Goal: Task Accomplishment & Management: Manage account settings

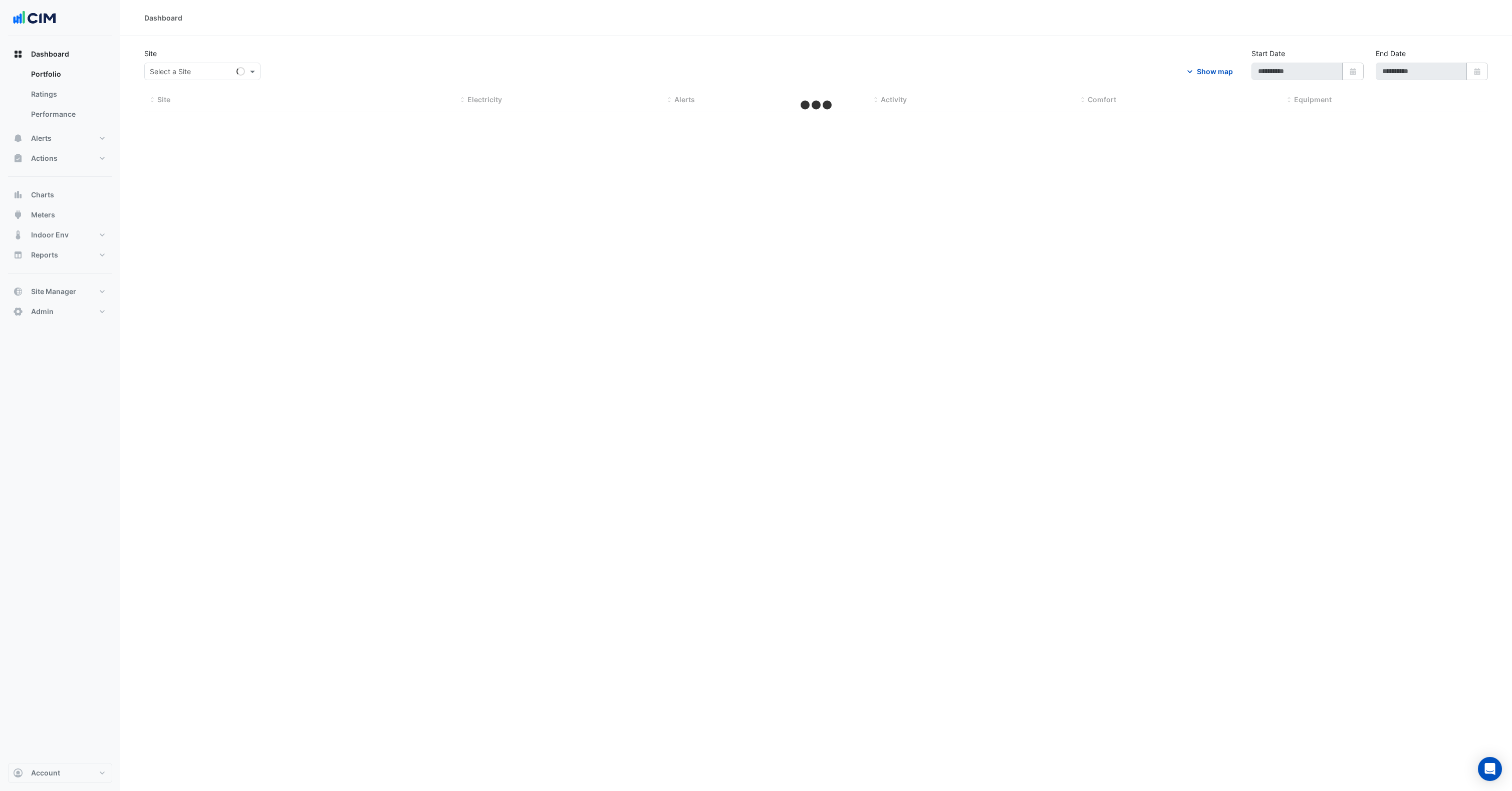
type input "**********"
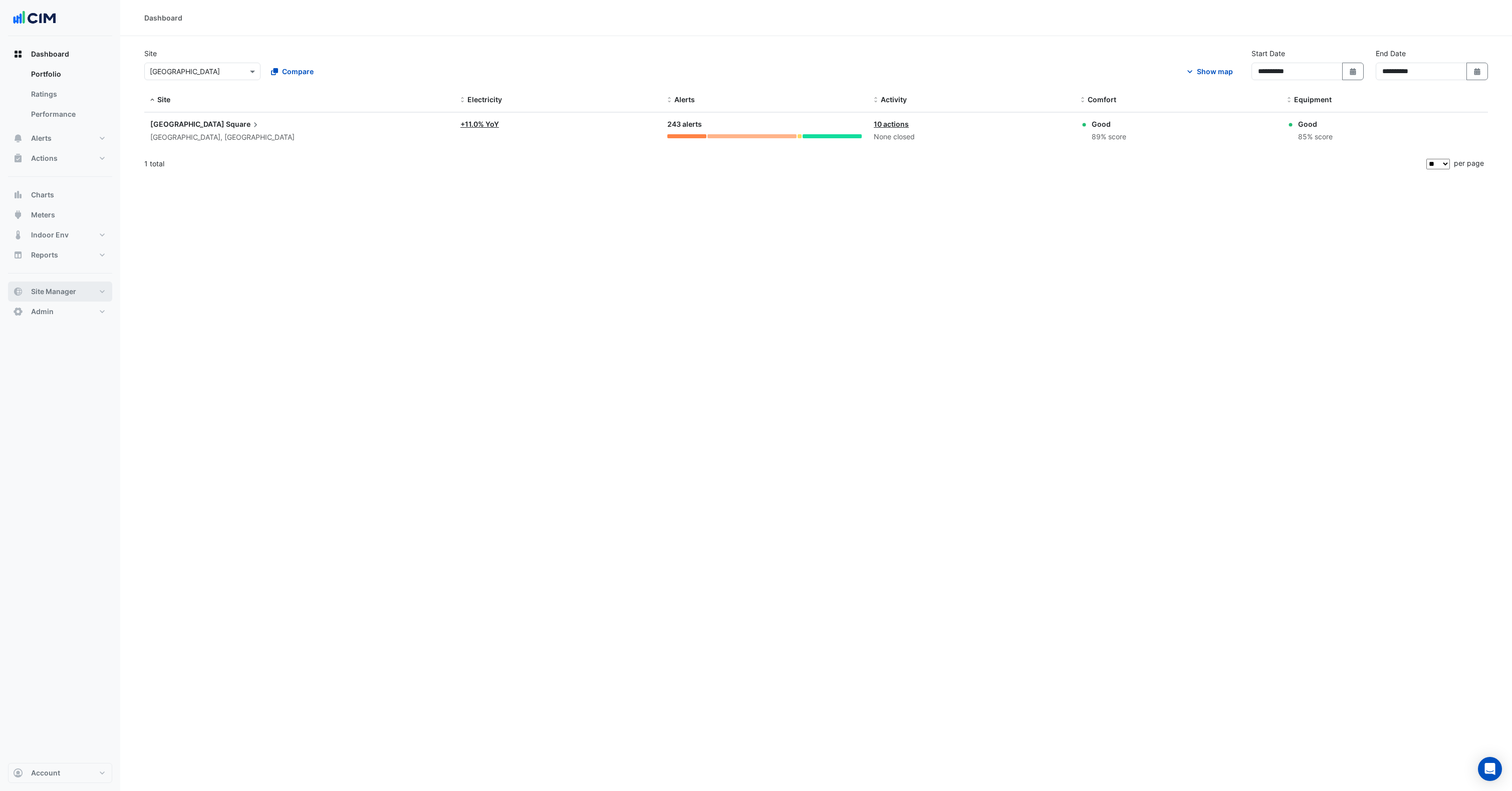
click at [46, 289] on span "Site Manager" at bounding box center [54, 292] width 45 height 10
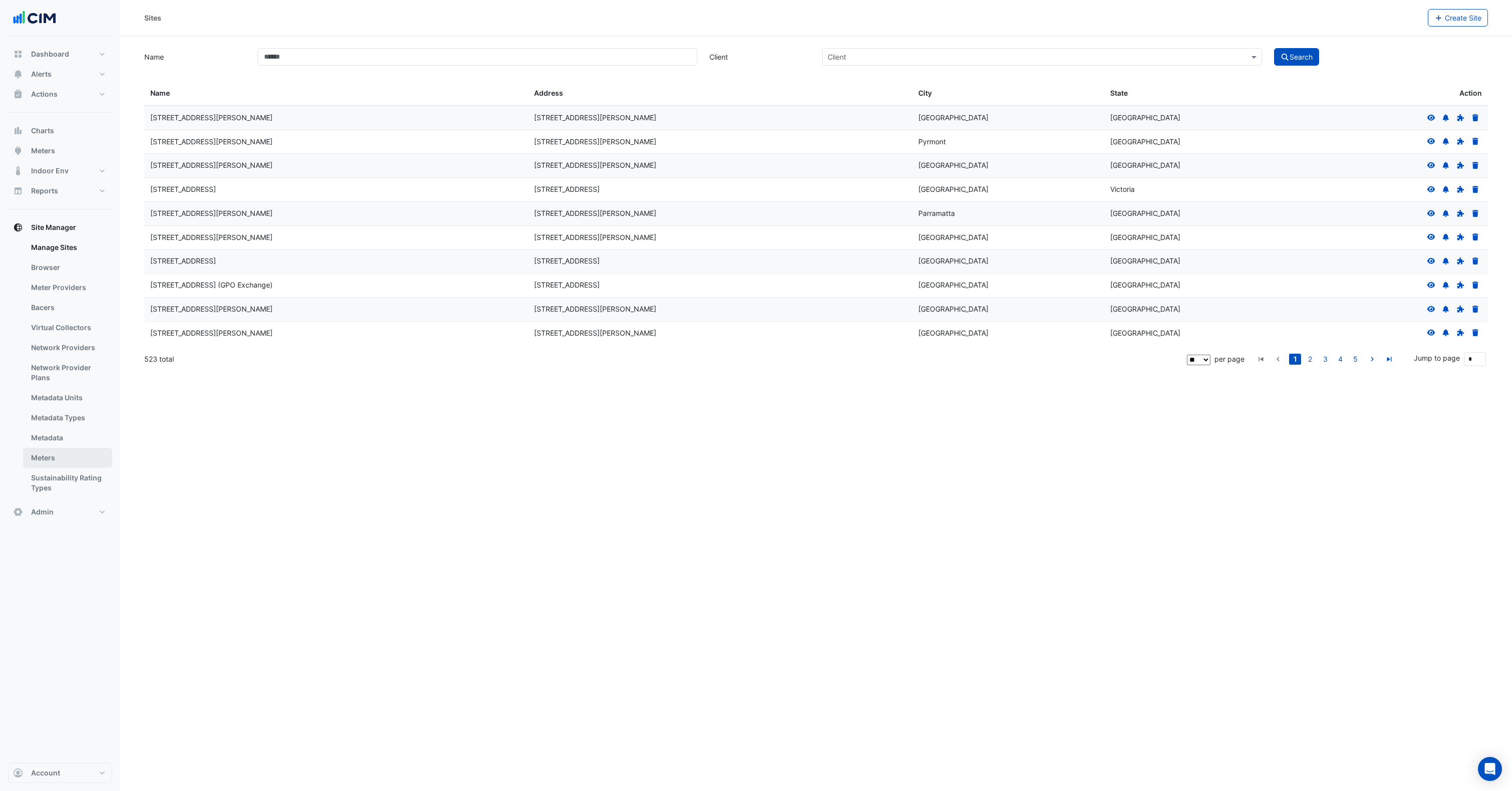
click at [57, 456] on link "Meters" at bounding box center [67, 458] width 89 height 20
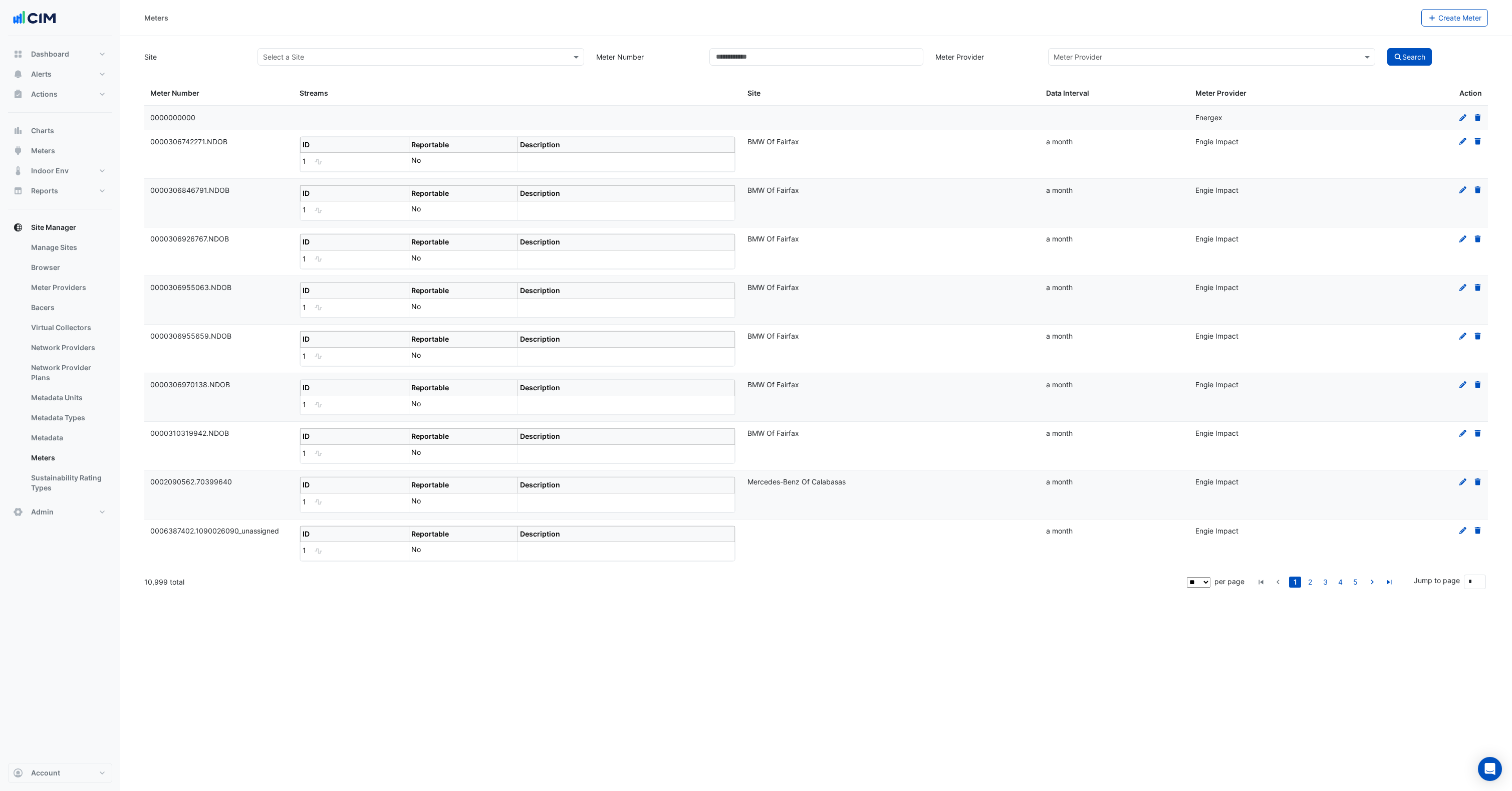
click at [348, 54] on input "text" at bounding box center [411, 57] width 296 height 11
type input "*"
type input "**"
click at [324, 110] on span "EP Centennial [GEOGRAPHIC_DATA]" at bounding box center [333, 107] width 118 height 9
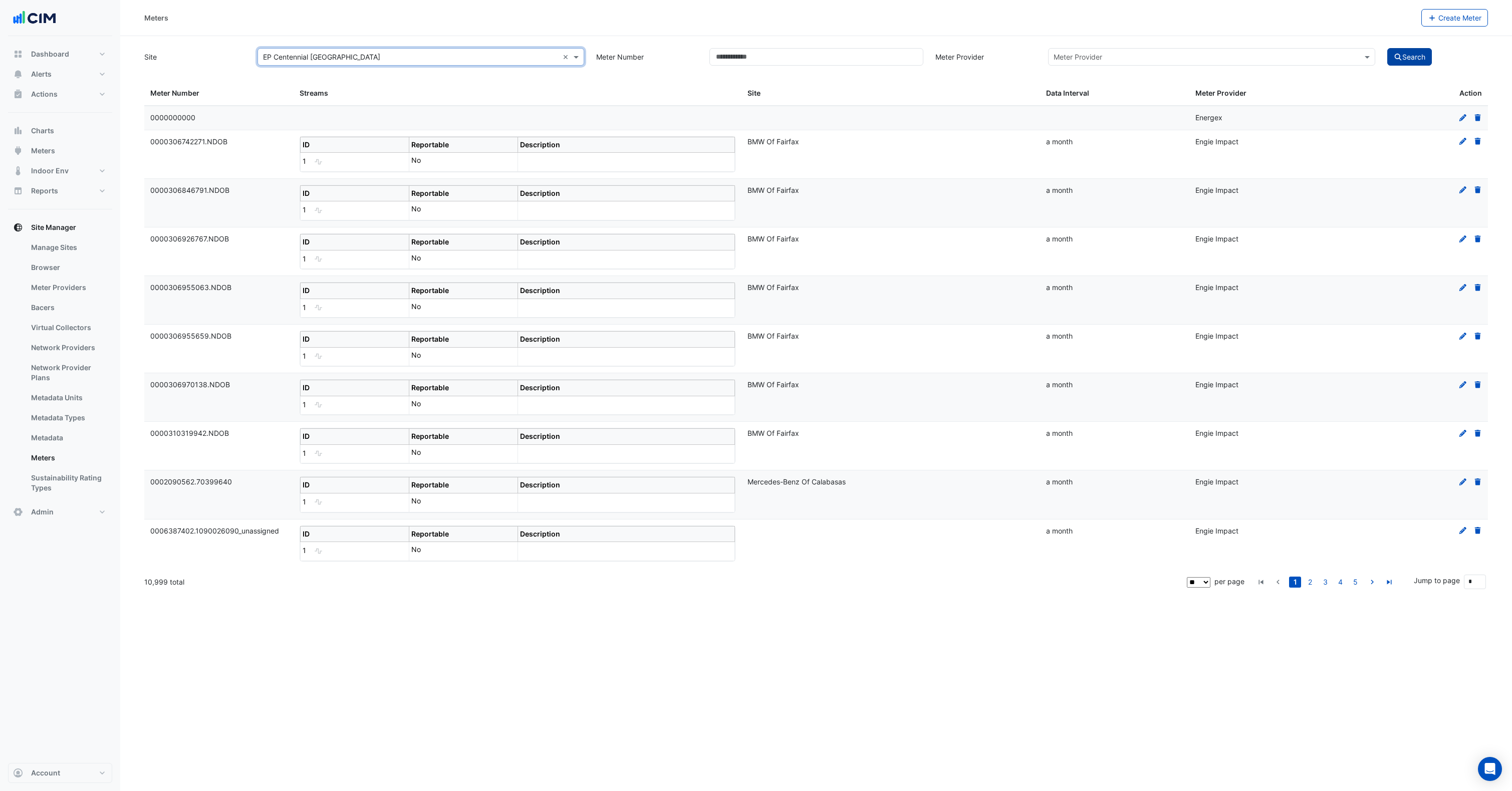
click at [1405, 53] on button "Search" at bounding box center [1410, 57] width 45 height 17
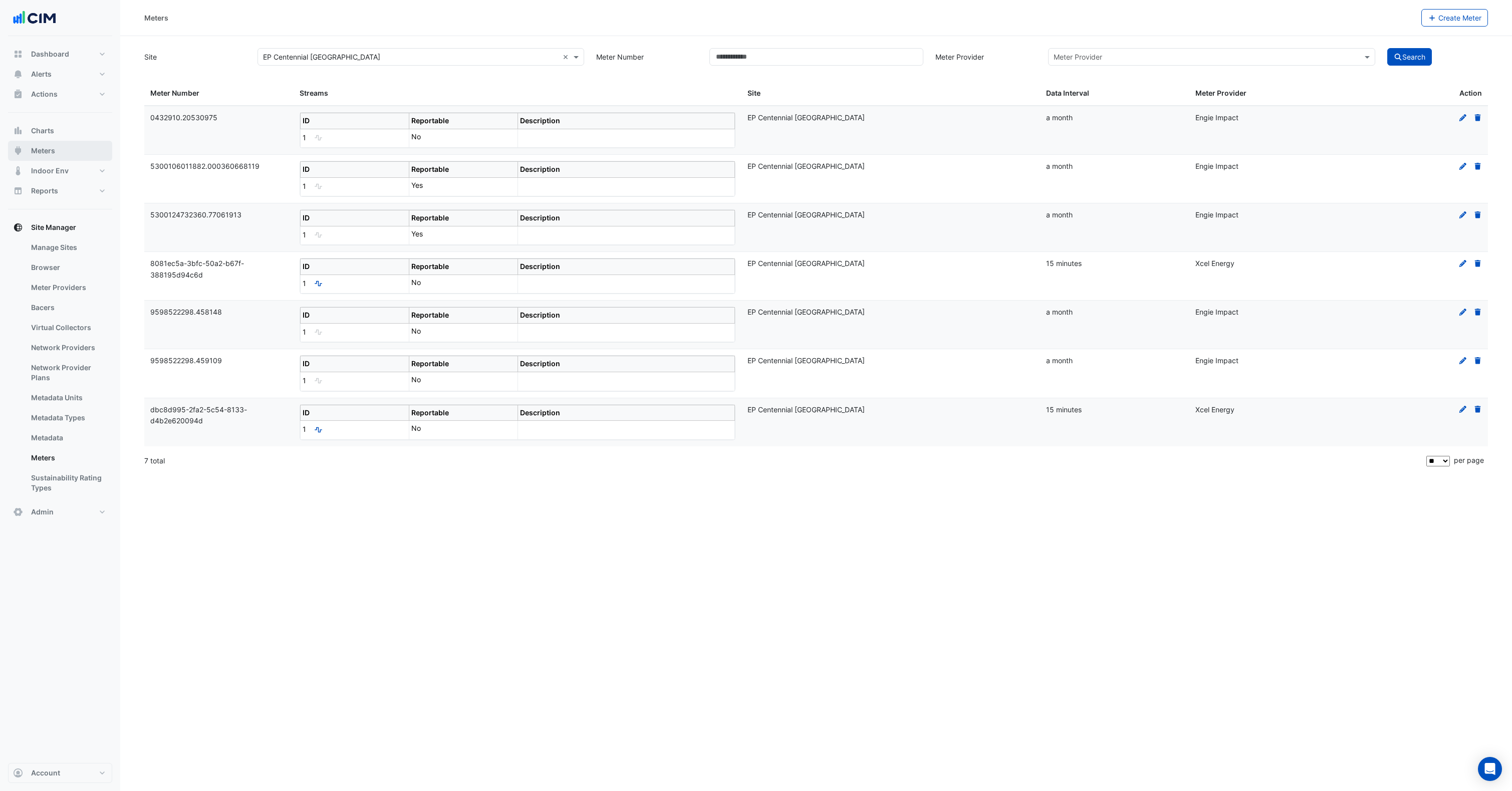
click at [49, 152] on span "Meters" at bounding box center [43, 151] width 24 height 10
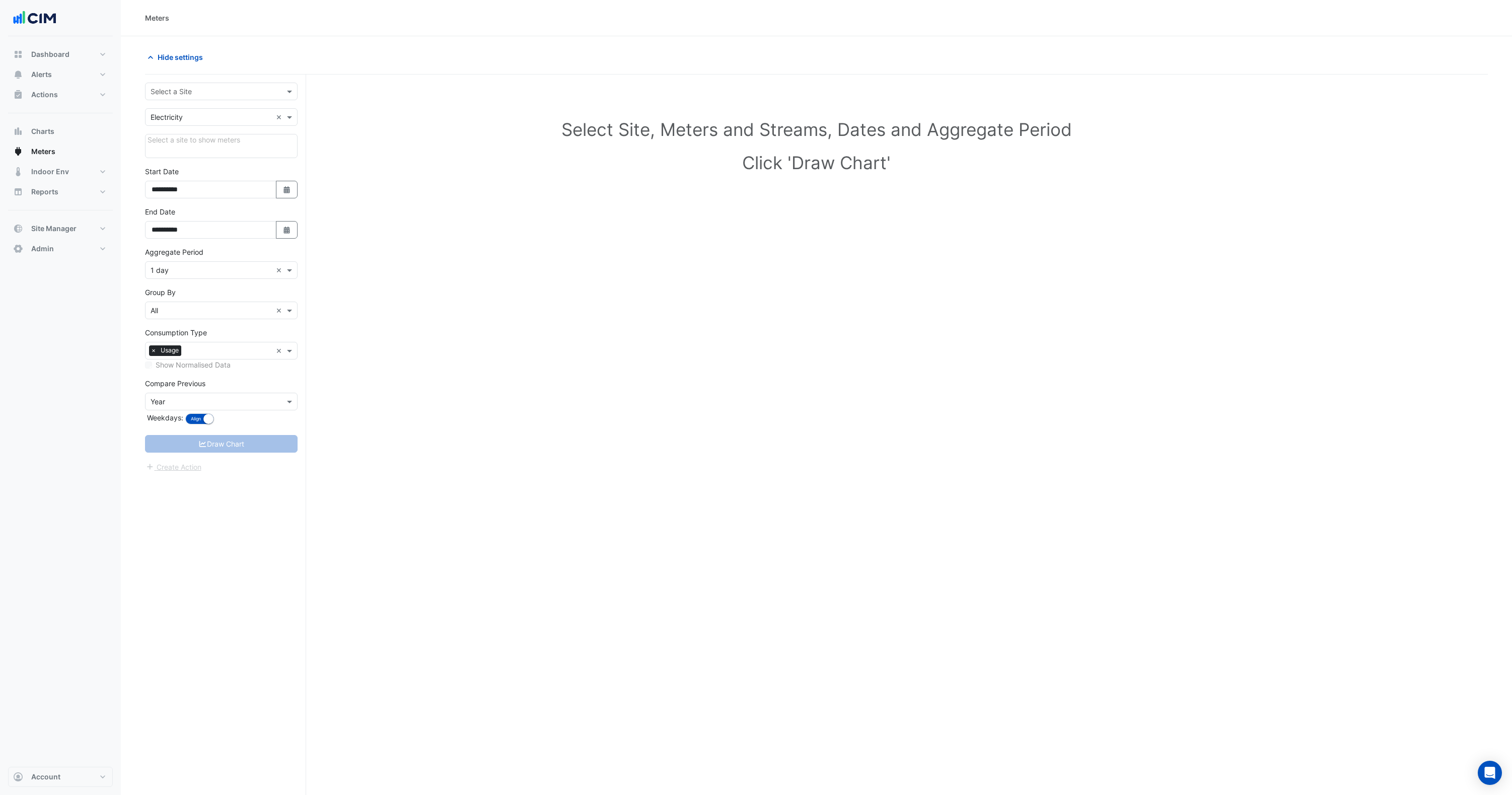
click at [183, 89] on input "text" at bounding box center [211, 92] width 121 height 11
type input "******"
click at [206, 123] on div "EP Centennial [GEOGRAPHIC_DATA]" at bounding box center [222, 128] width 152 height 15
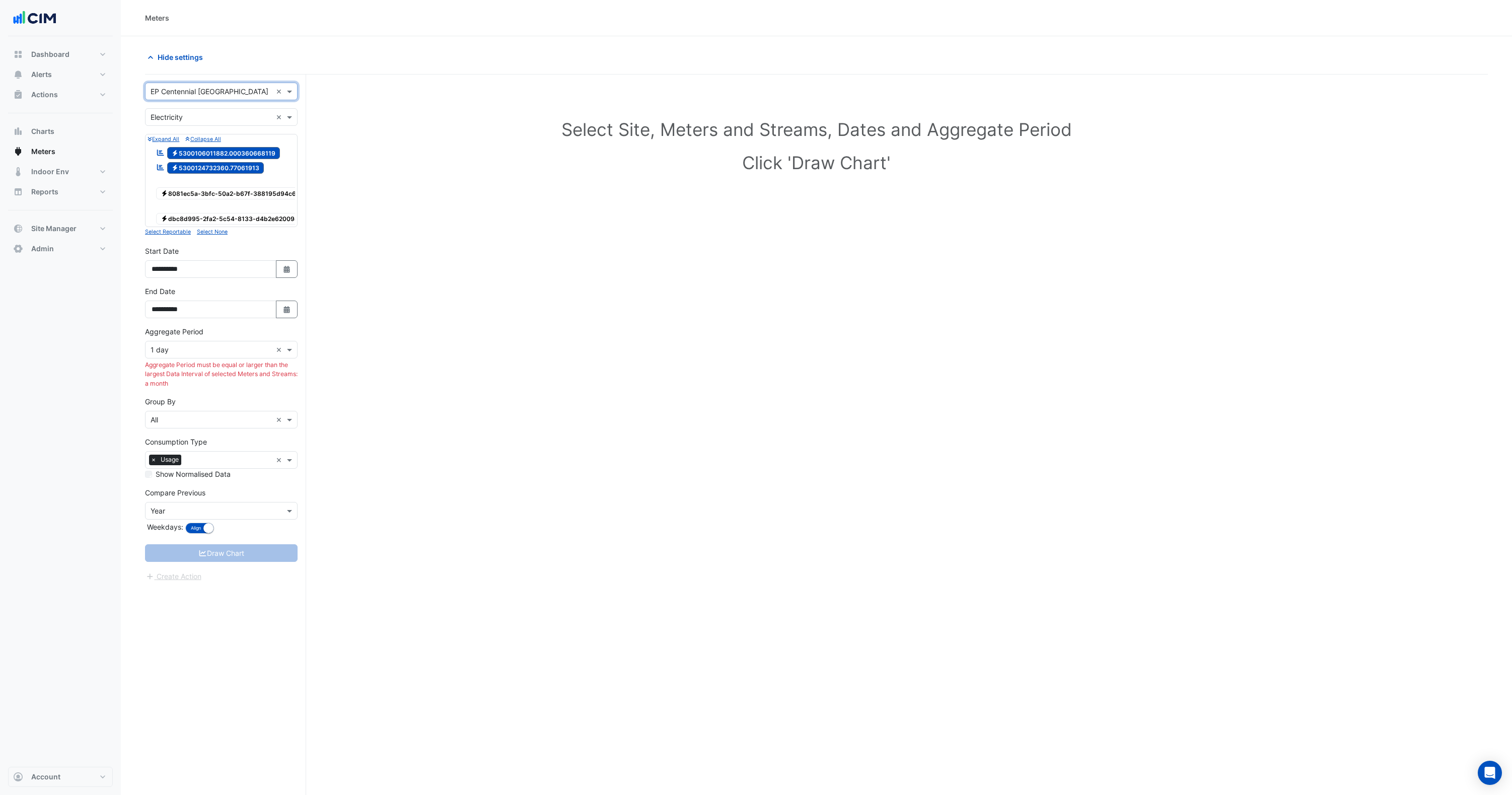
click at [195, 195] on span "Electricity 8081ec5a-3bfc-50a2-b67f-388195d94c6d" at bounding box center [230, 193] width 149 height 12
click at [206, 168] on span "Electricity 5300124732360.77061913" at bounding box center [215, 168] width 97 height 12
click at [214, 154] on span "Electricity 5300106011882.000360668119" at bounding box center [223, 153] width 113 height 12
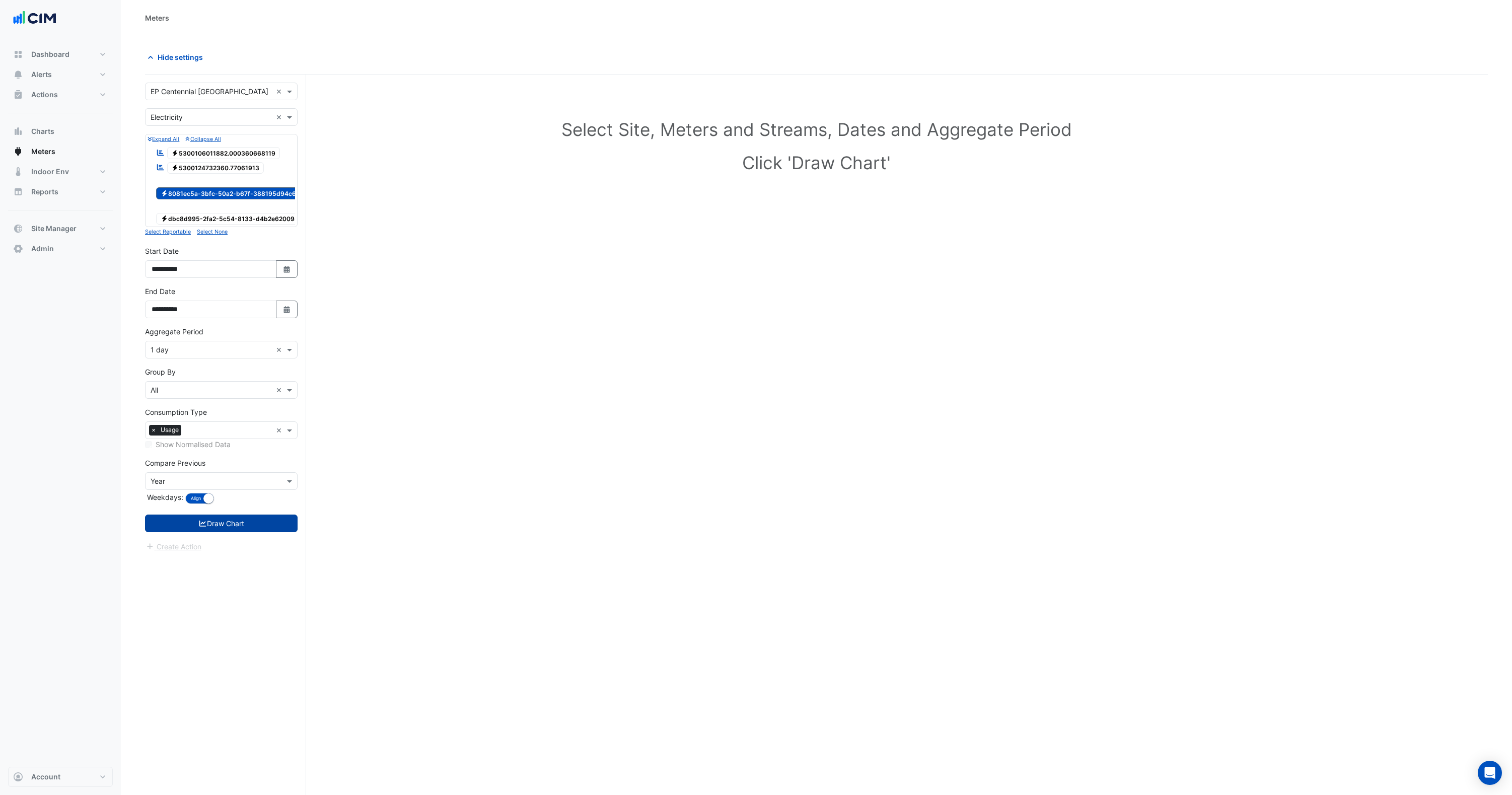
click at [215, 532] on button "Draw Chart" at bounding box center [221, 524] width 152 height 18
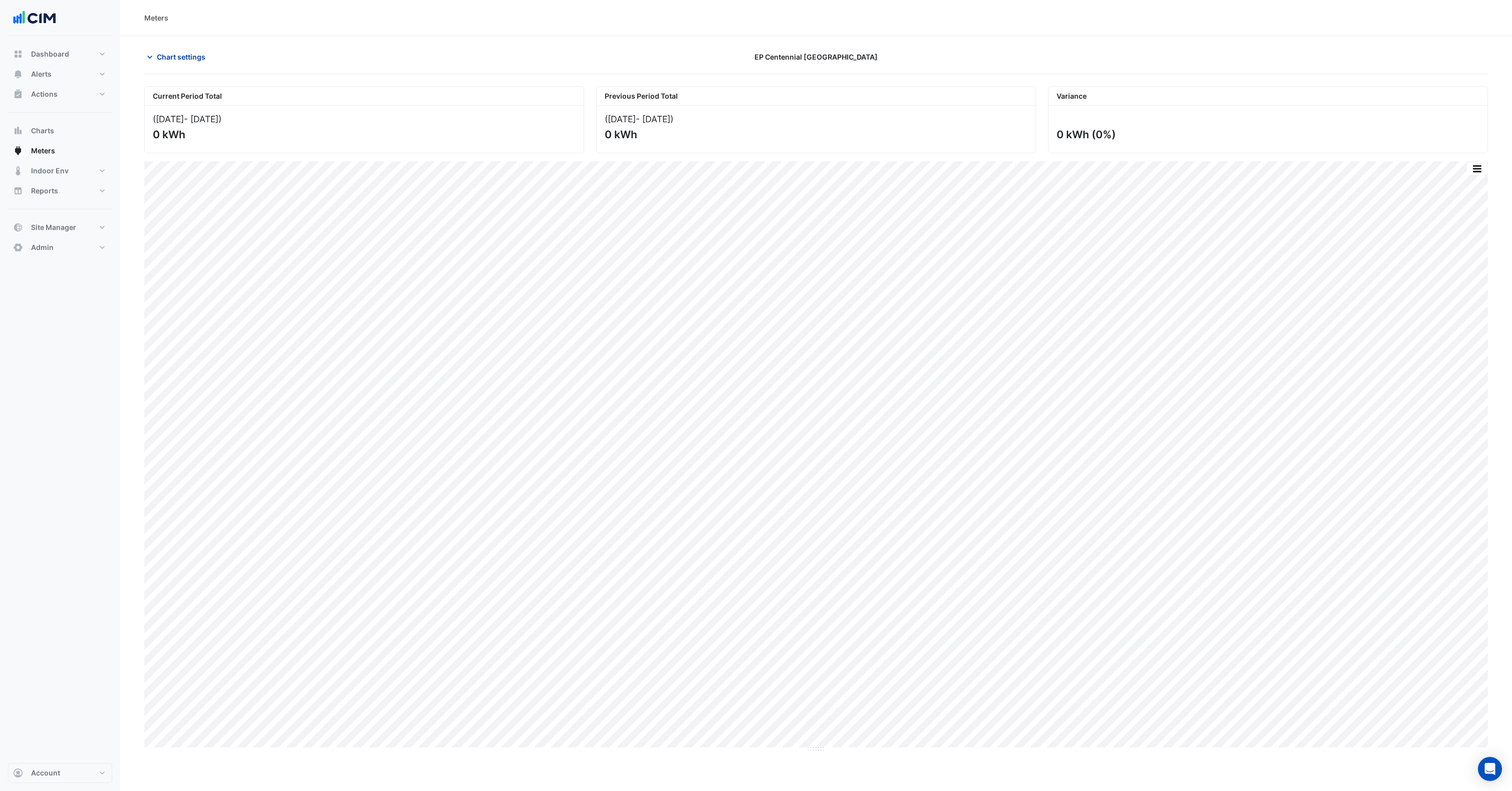
click at [179, 61] on span "Chart settings" at bounding box center [181, 57] width 49 height 11
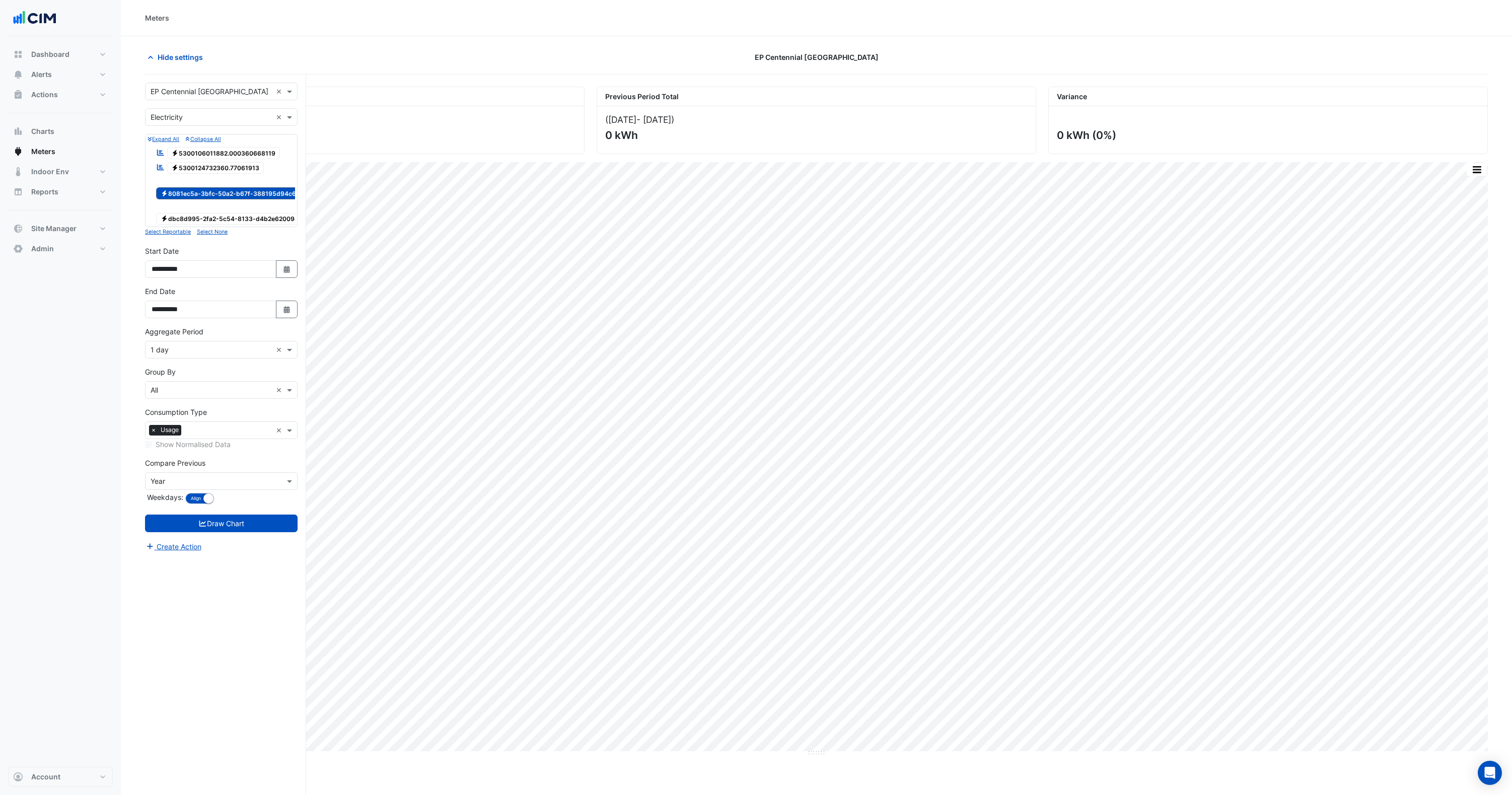
click at [196, 220] on span "Electricity dbc8d995-2fa2-5c54-8133-d4b2e620094d" at bounding box center [231, 219] width 151 height 12
click at [199, 198] on span "Electricity 8081ec5a-3bfc-50a2-b67f-388195d94c6d" at bounding box center [230, 193] width 149 height 12
click at [213, 532] on button "Draw Chart" at bounding box center [221, 524] width 152 height 18
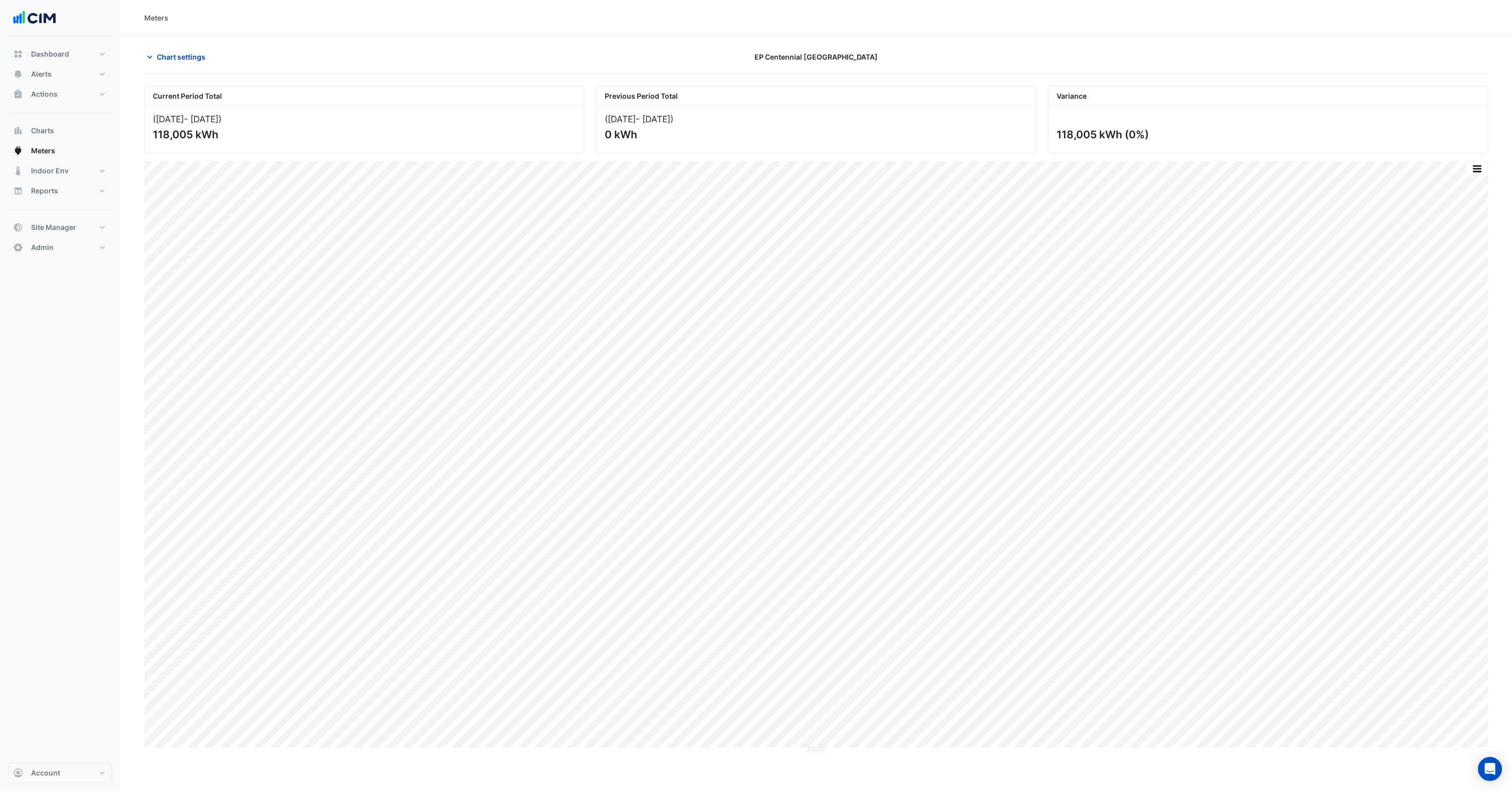
click at [173, 53] on span "Chart settings" at bounding box center [181, 57] width 49 height 11
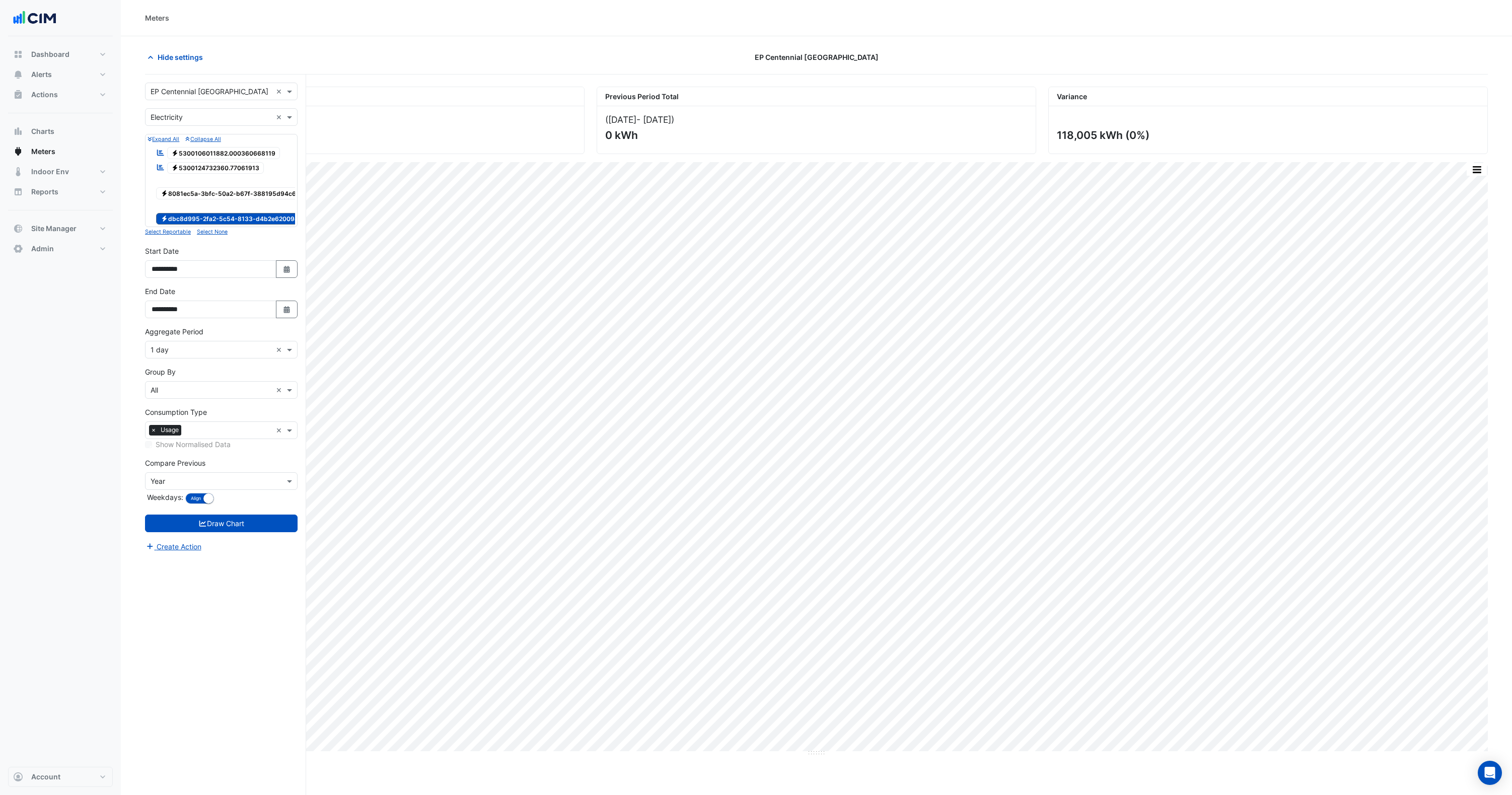
click at [190, 192] on span "Electricity 8081ec5a-3bfc-50a2-b67f-388195d94c6d" at bounding box center [230, 193] width 149 height 12
click at [197, 217] on span "Electricity dbc8d995-2fa2-5c54-8133-d4b2e620094d" at bounding box center [231, 219] width 151 height 12
click at [209, 532] on button "Draw Chart" at bounding box center [221, 524] width 152 height 18
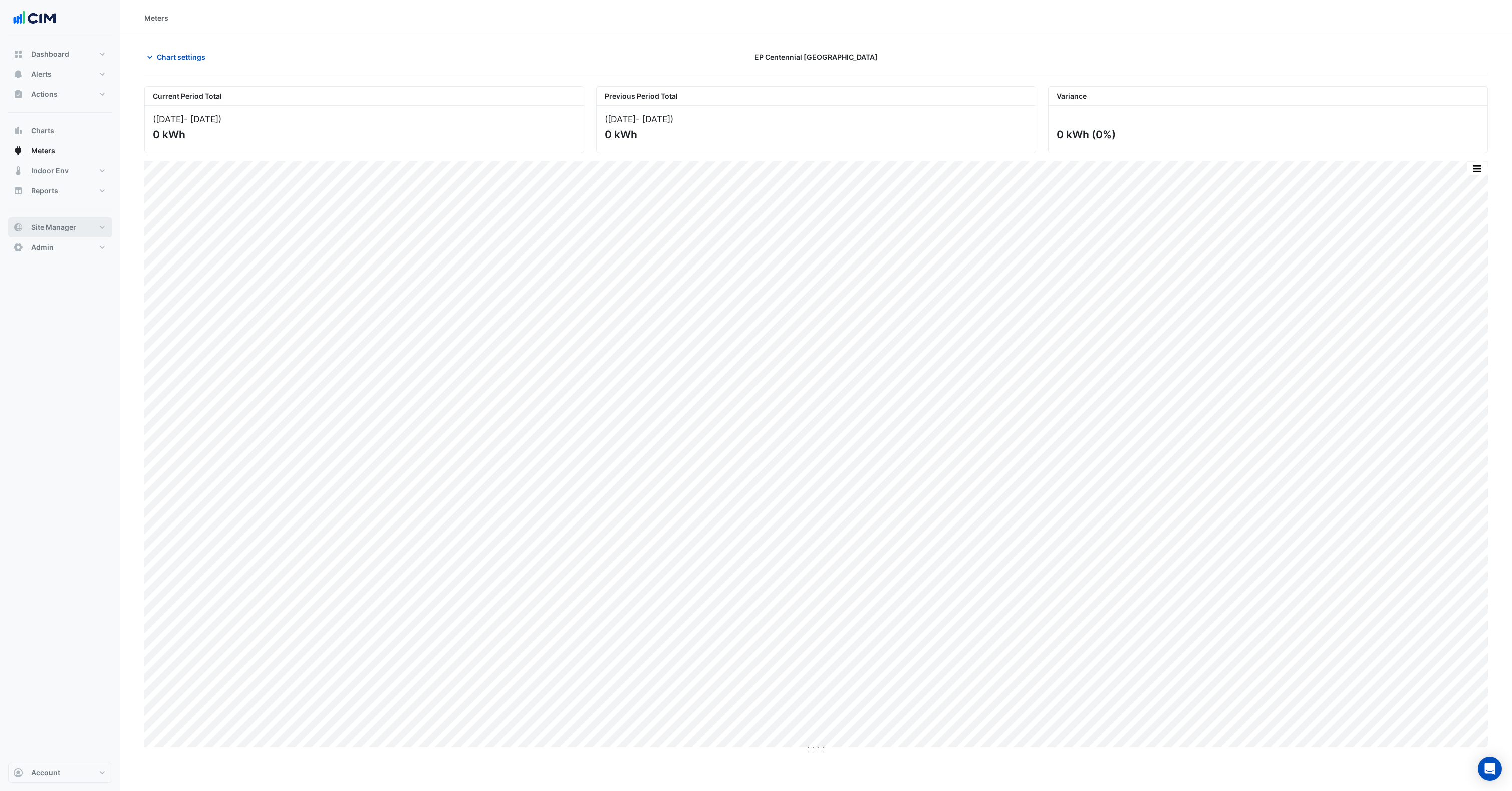
click at [58, 223] on span "Site Manager" at bounding box center [54, 228] width 45 height 10
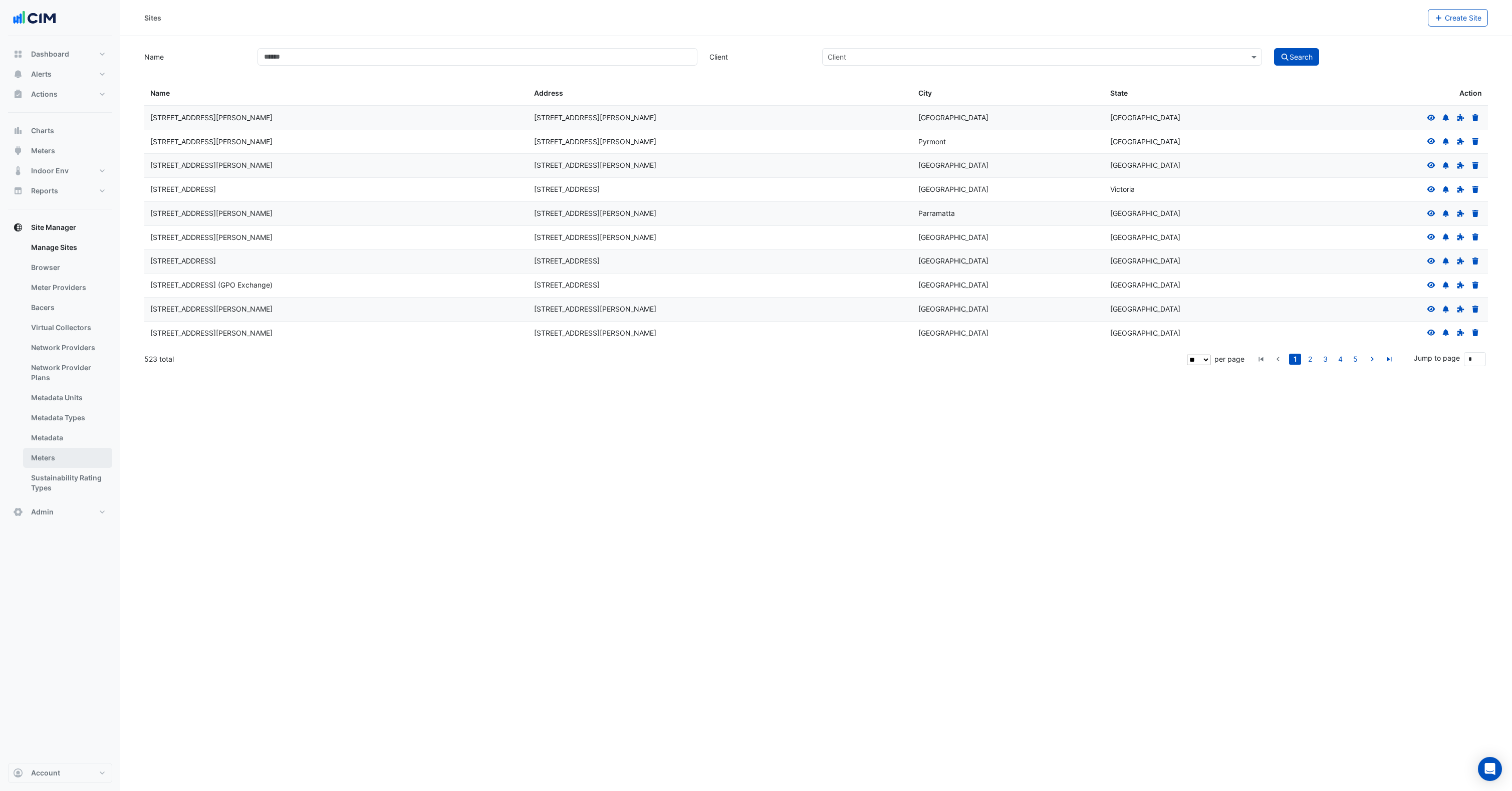
click at [59, 456] on link "Meters" at bounding box center [67, 458] width 89 height 20
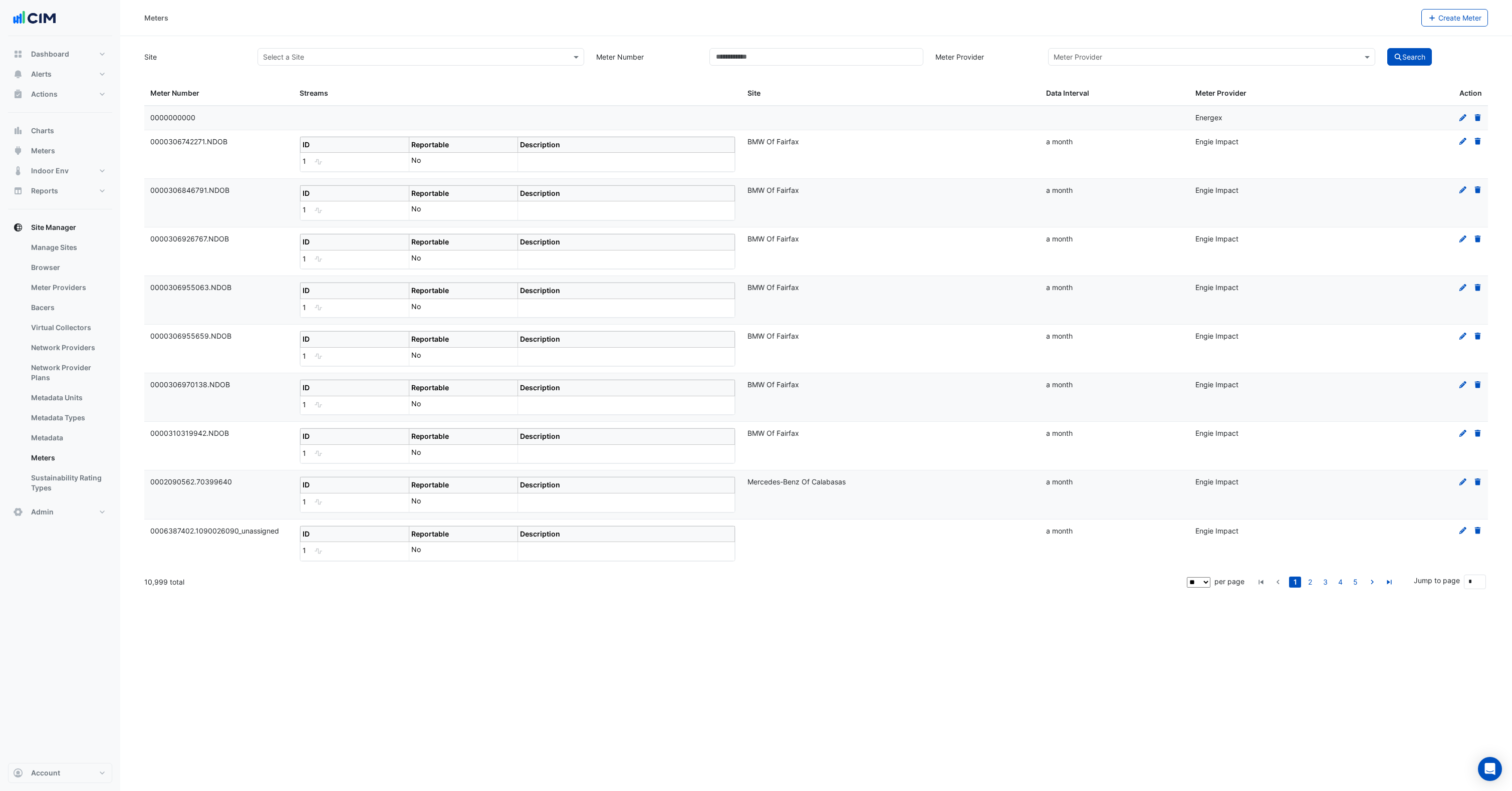
click at [311, 46] on div "Site Select a Site Meter Number Meter Provider Meter Provider Search" at bounding box center [816, 56] width 1355 height 20
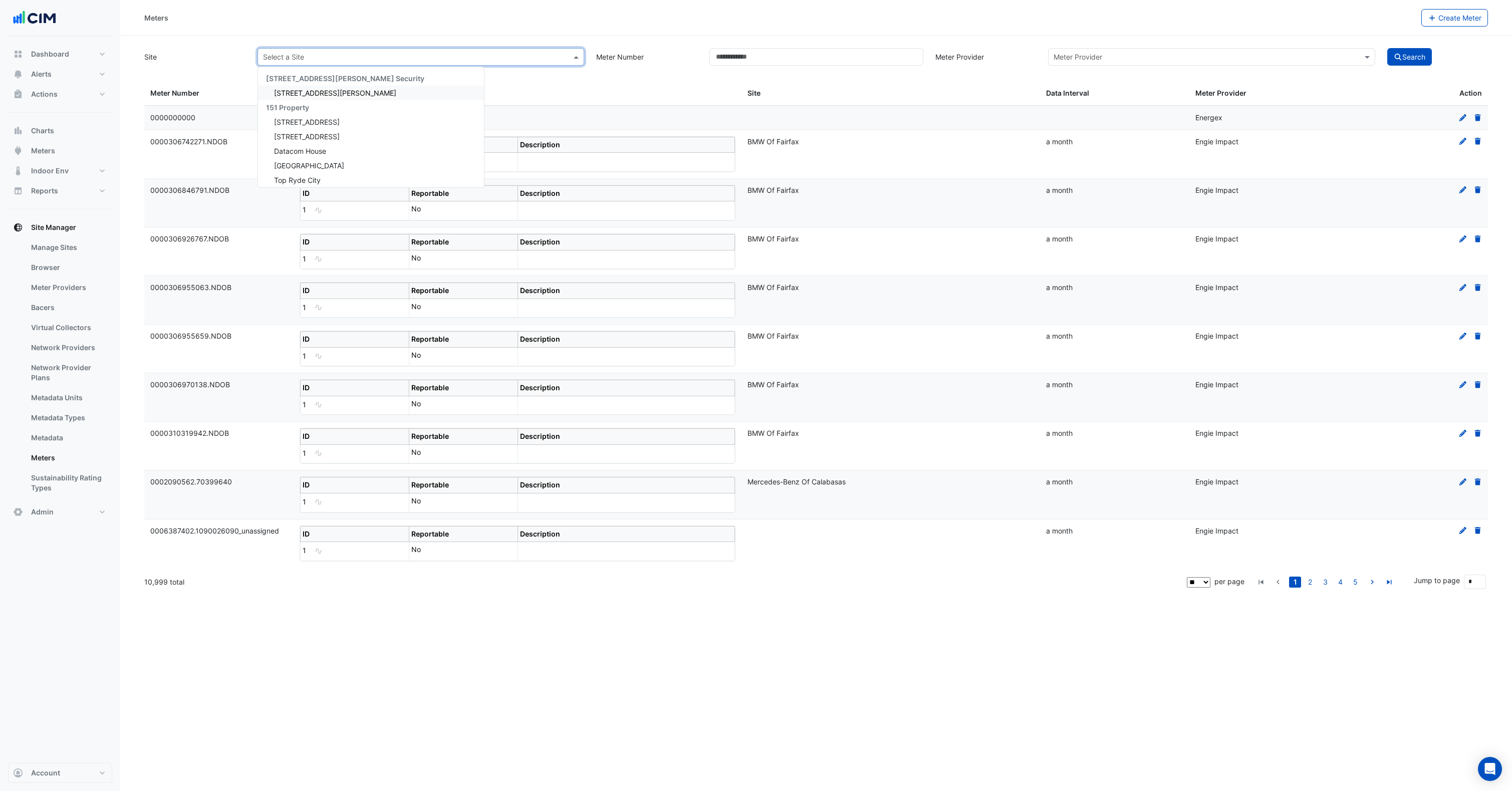
click at [316, 52] on input "text" at bounding box center [411, 57] width 296 height 11
type input "*******"
click at [325, 91] on span "EP Centennial [GEOGRAPHIC_DATA]" at bounding box center [333, 93] width 118 height 9
click at [1402, 63] on button "Search" at bounding box center [1410, 57] width 45 height 17
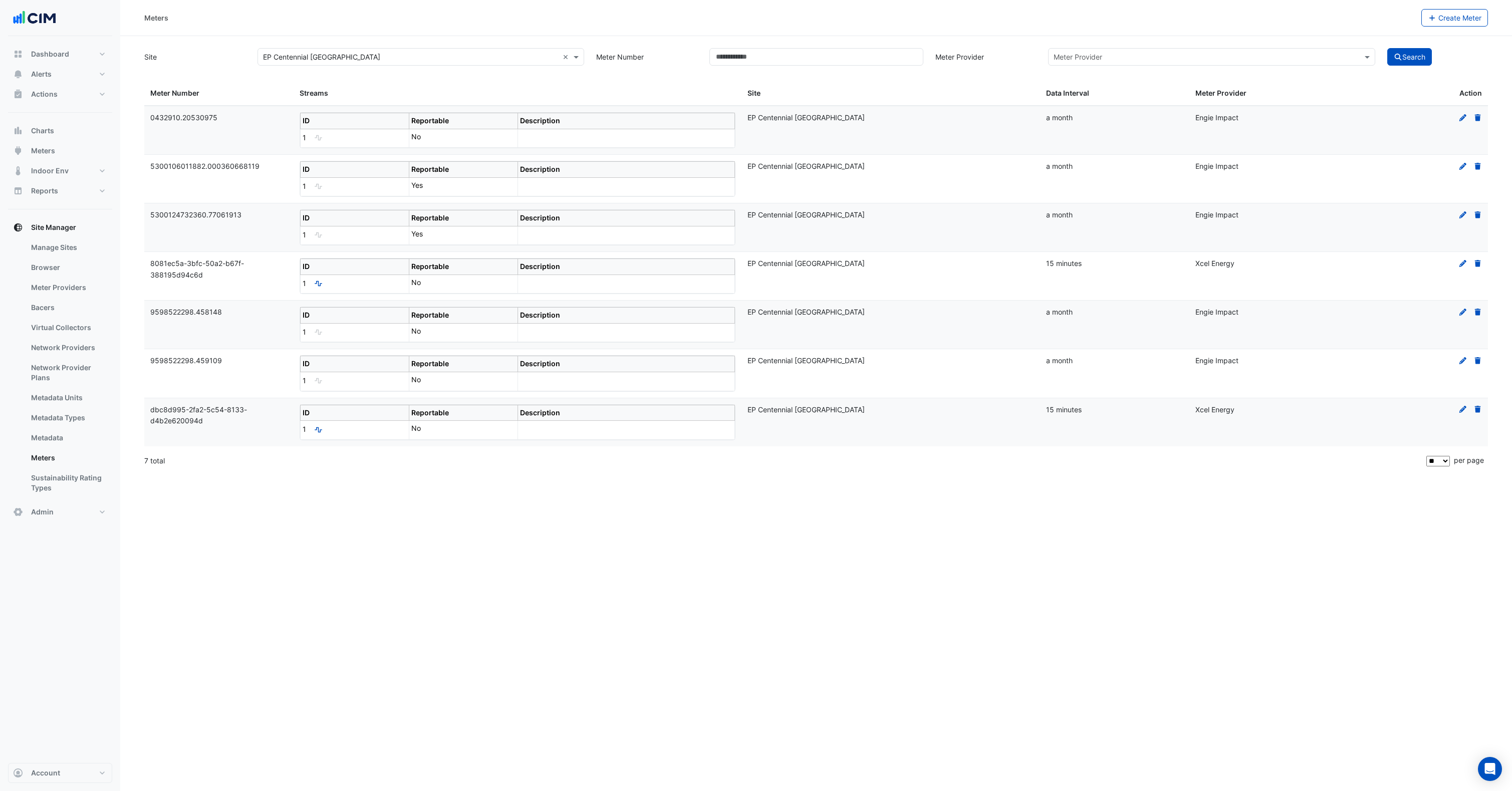
click at [1478, 264] on icon at bounding box center [1477, 263] width 6 height 7
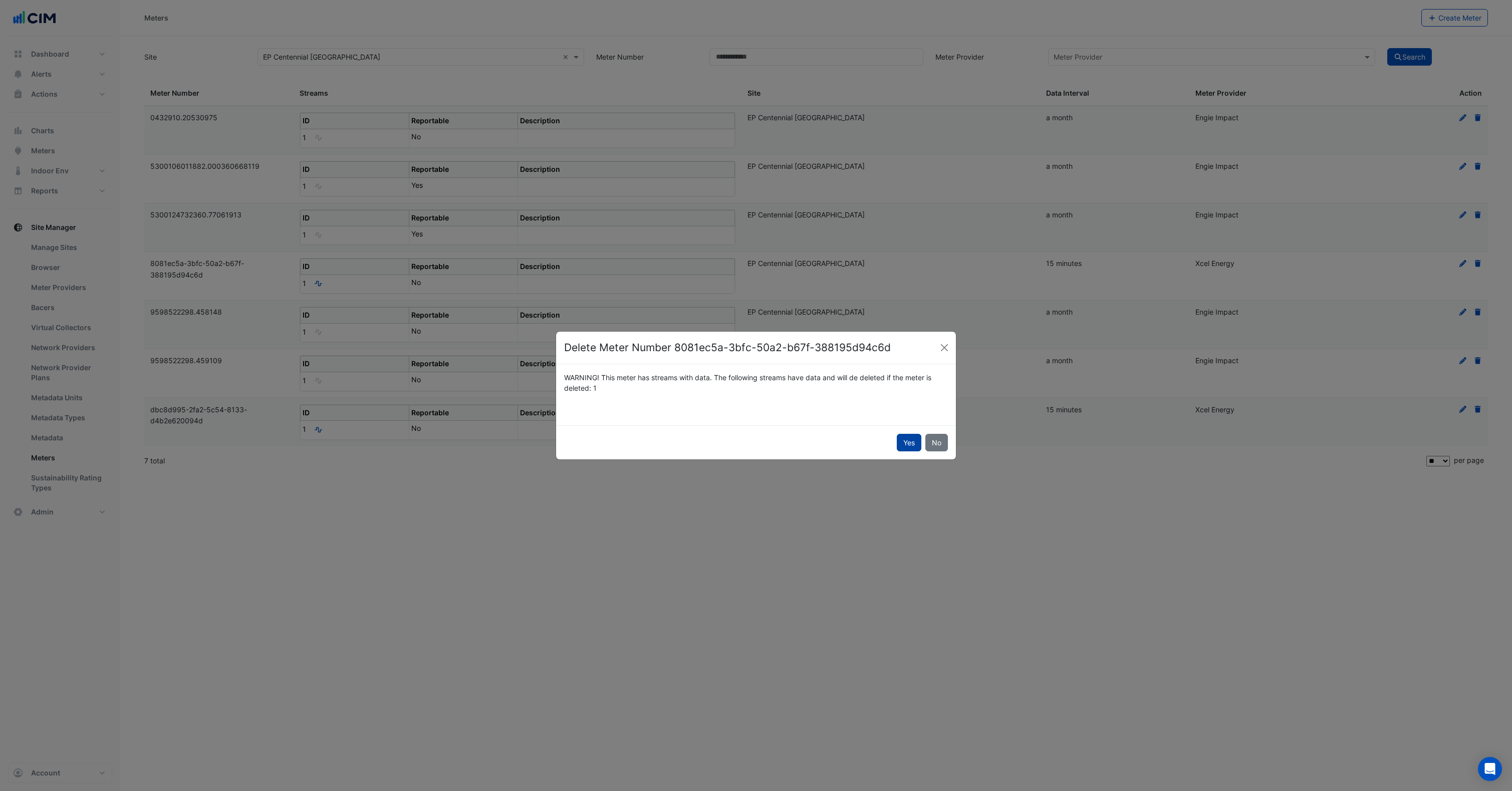
click at [912, 442] on button "Yes" at bounding box center [909, 443] width 25 height 17
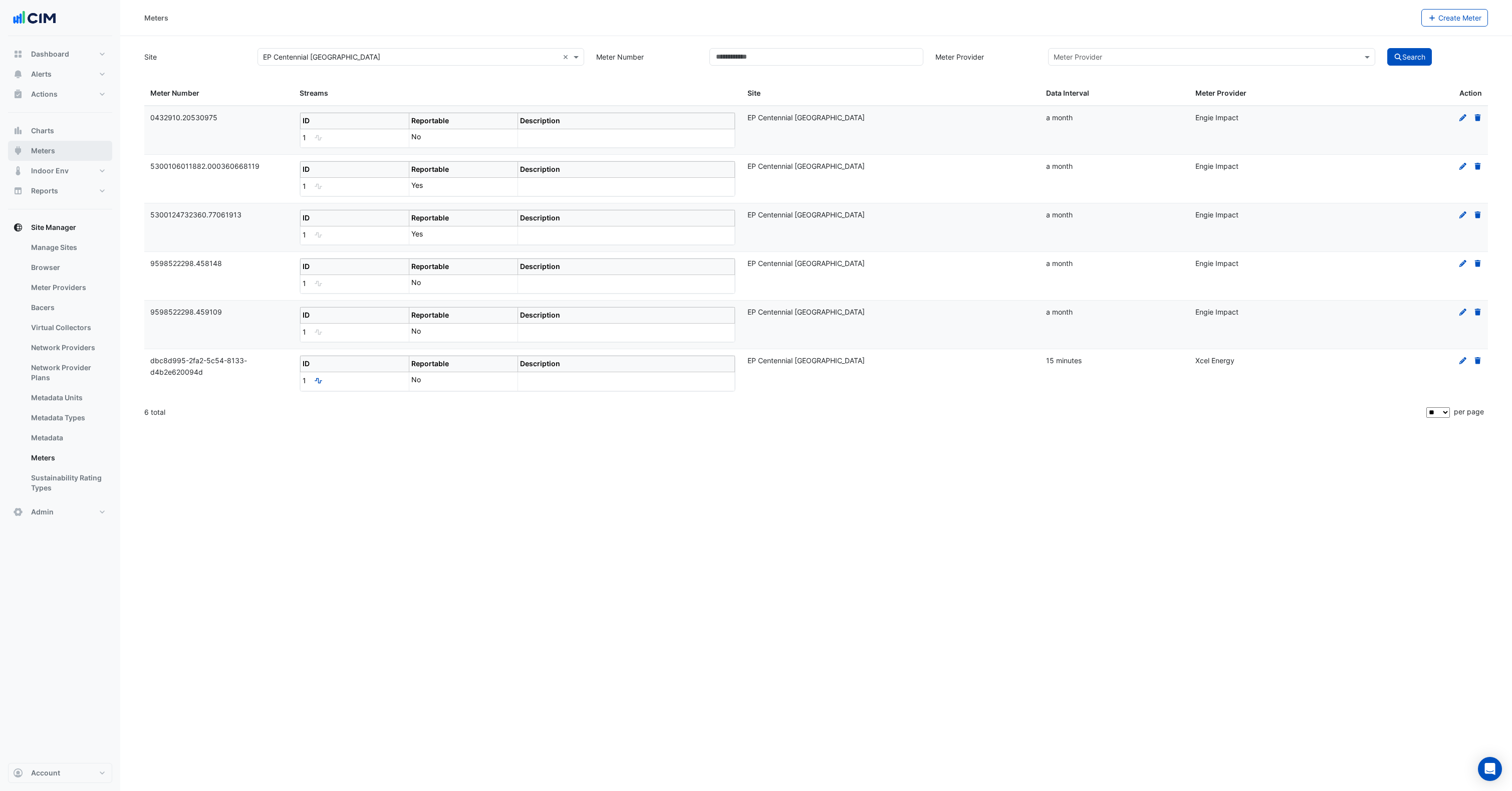
click at [48, 157] on button "Meters" at bounding box center [60, 151] width 104 height 20
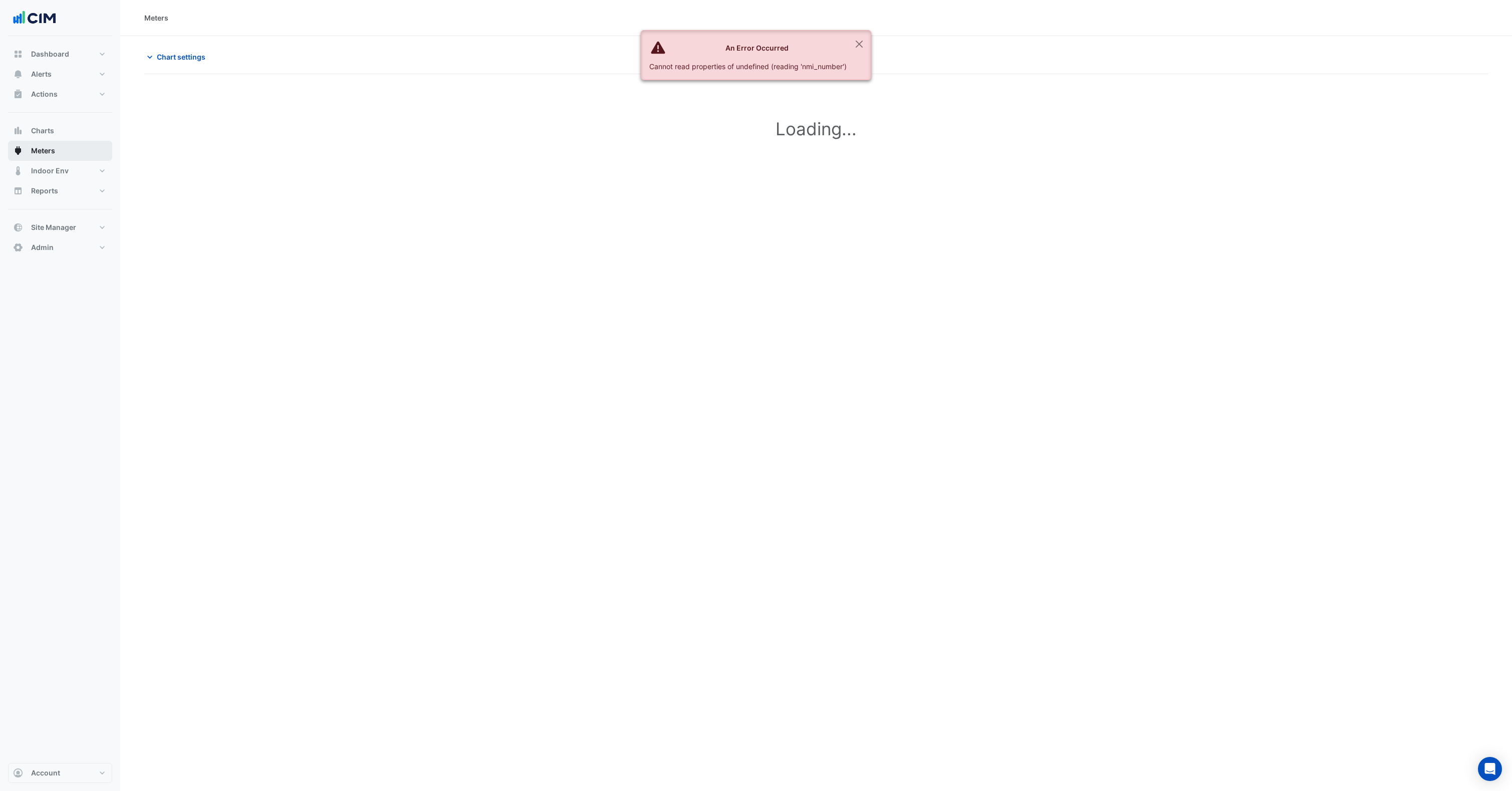
click at [58, 152] on button "Meters" at bounding box center [60, 151] width 104 height 20
drag, startPoint x: 218, startPoint y: 42, endPoint x: 202, endPoint y: 48, distance: 17.1
click at [218, 42] on section "**********" at bounding box center [816, 114] width 1392 height 155
click at [202, 48] on button "Chart settings" at bounding box center [178, 57] width 67 height 17
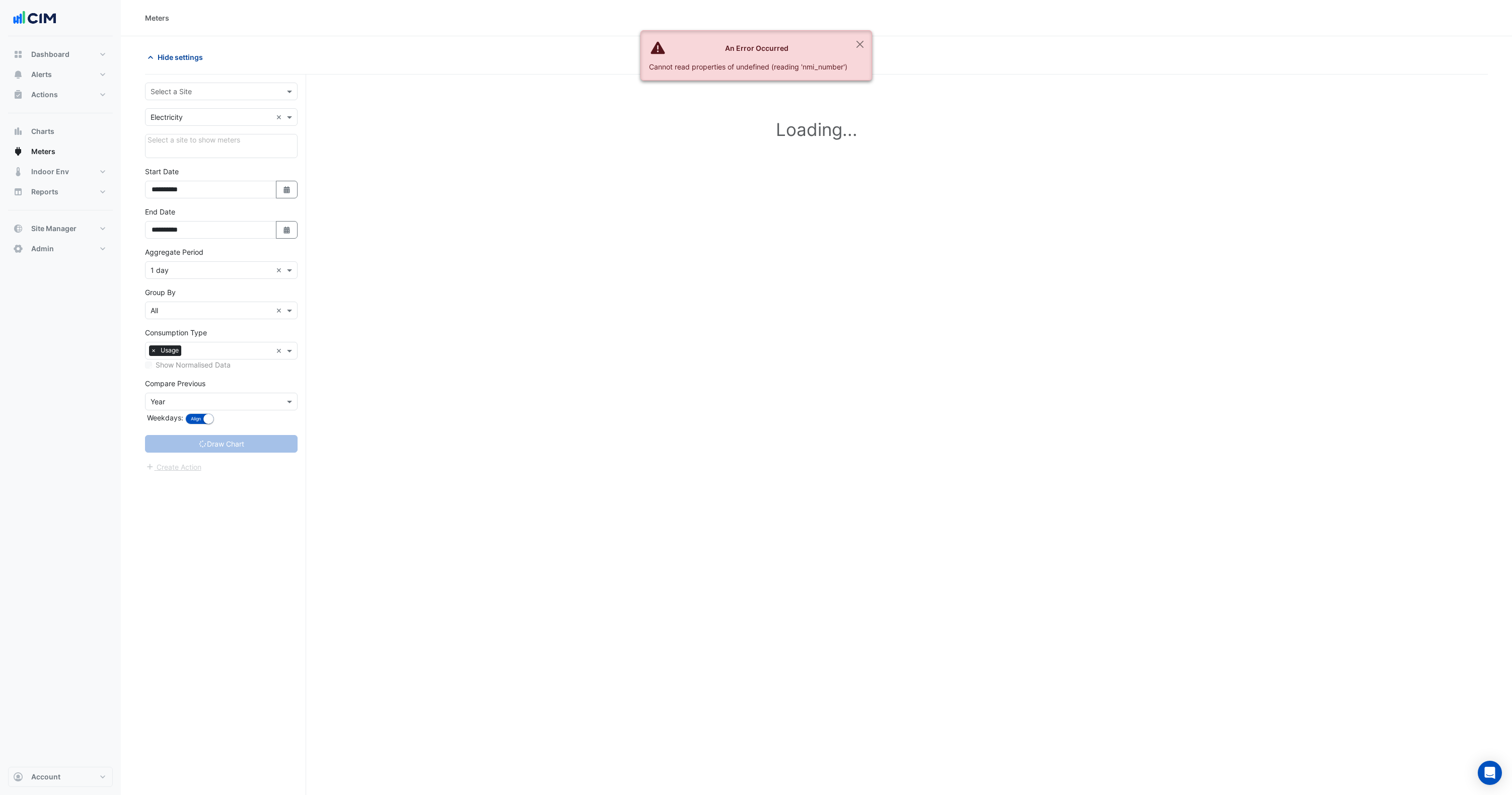
click at [199, 55] on span "Hide settings" at bounding box center [180, 57] width 45 height 11
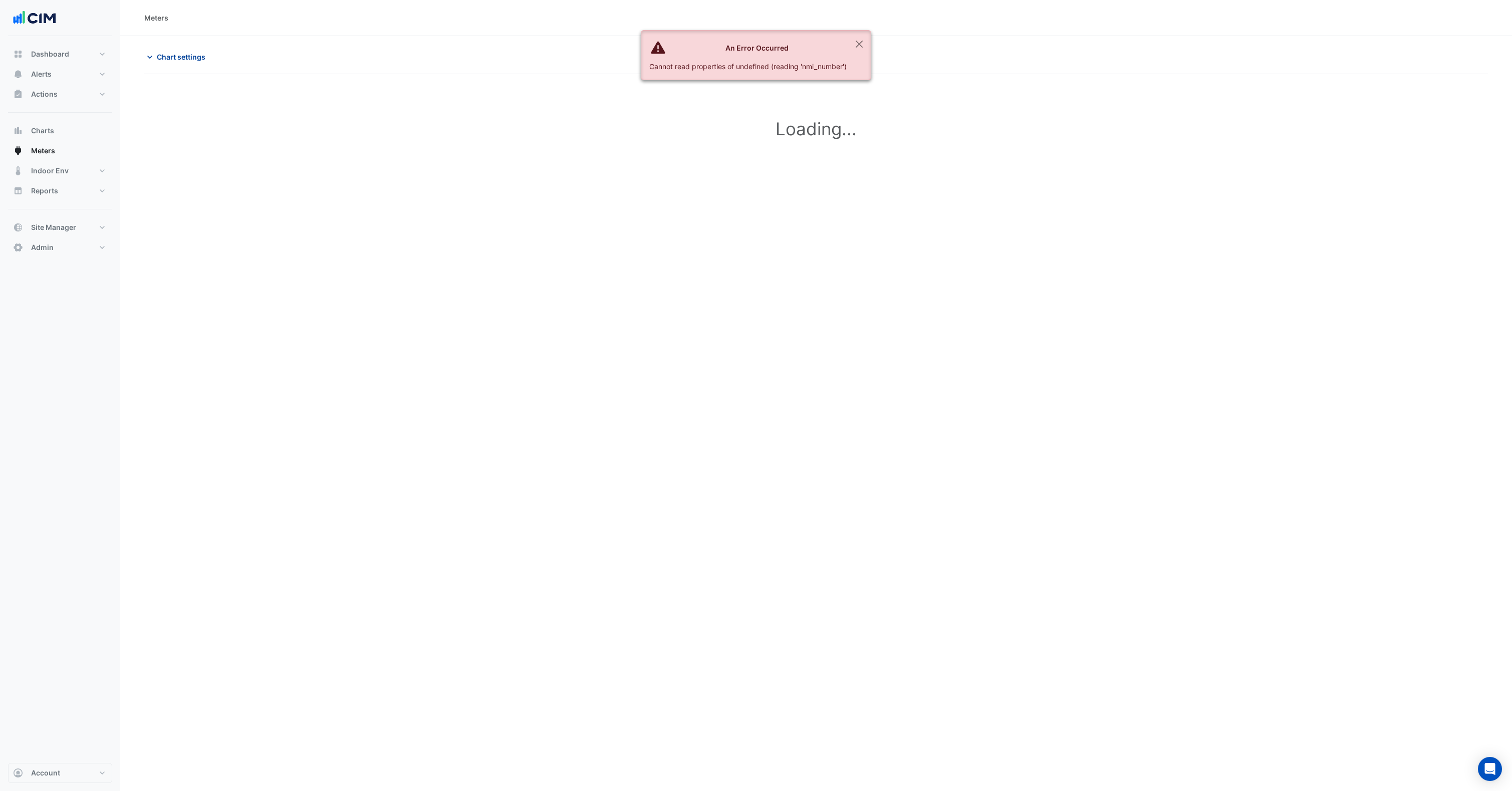
click at [199, 55] on span "Chart settings" at bounding box center [181, 57] width 49 height 11
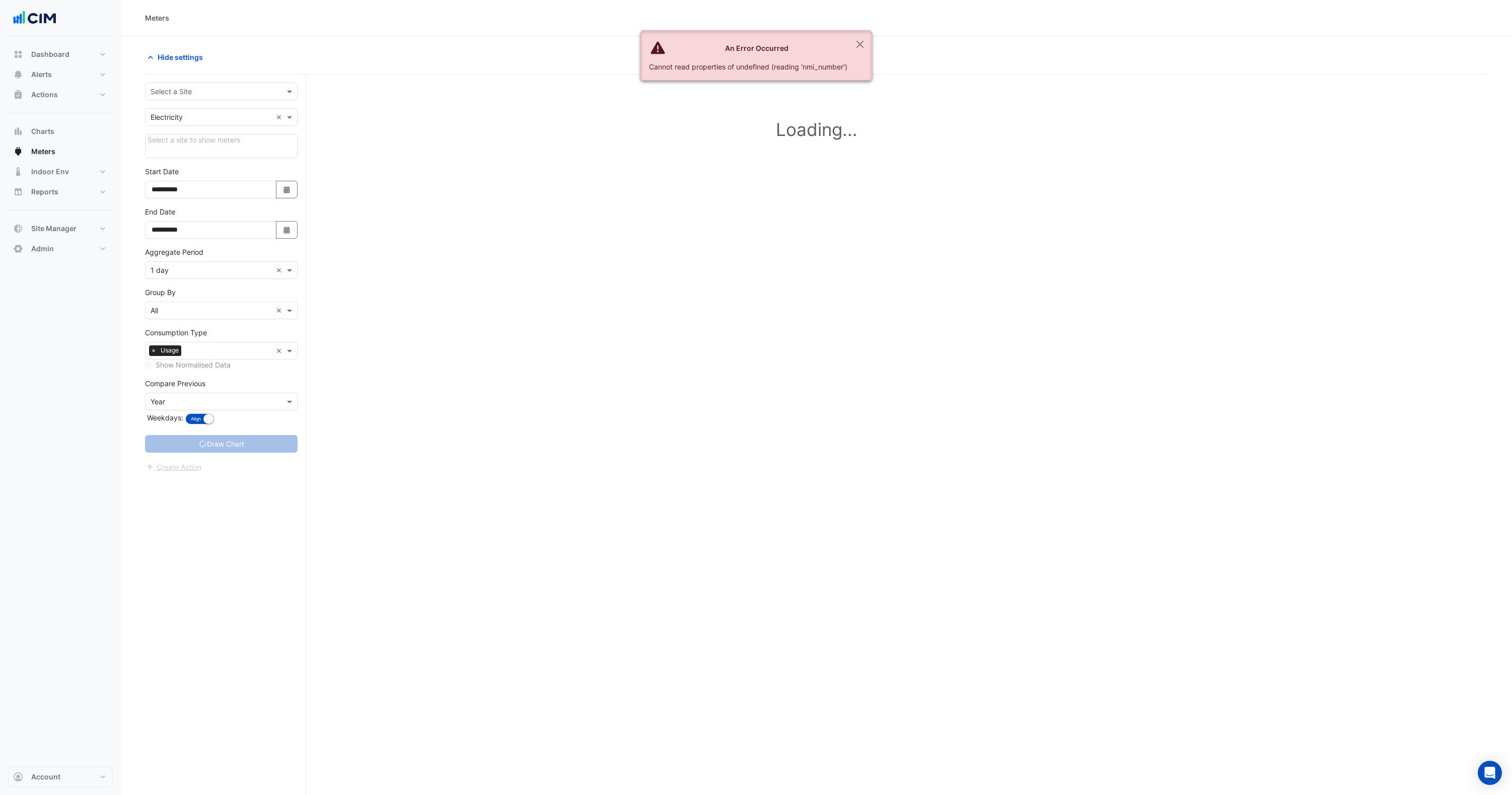
drag, startPoint x: 196, startPoint y: 101, endPoint x: 200, endPoint y: 96, distance: 6.4
click at [196, 101] on form "**********" at bounding box center [221, 277] width 152 height 390
click at [201, 93] on input "text" at bounding box center [211, 92] width 121 height 11
type input "******"
click at [224, 128] on span "EP Centennial [GEOGRAPHIC_DATA]" at bounding box center [221, 128] width 118 height 9
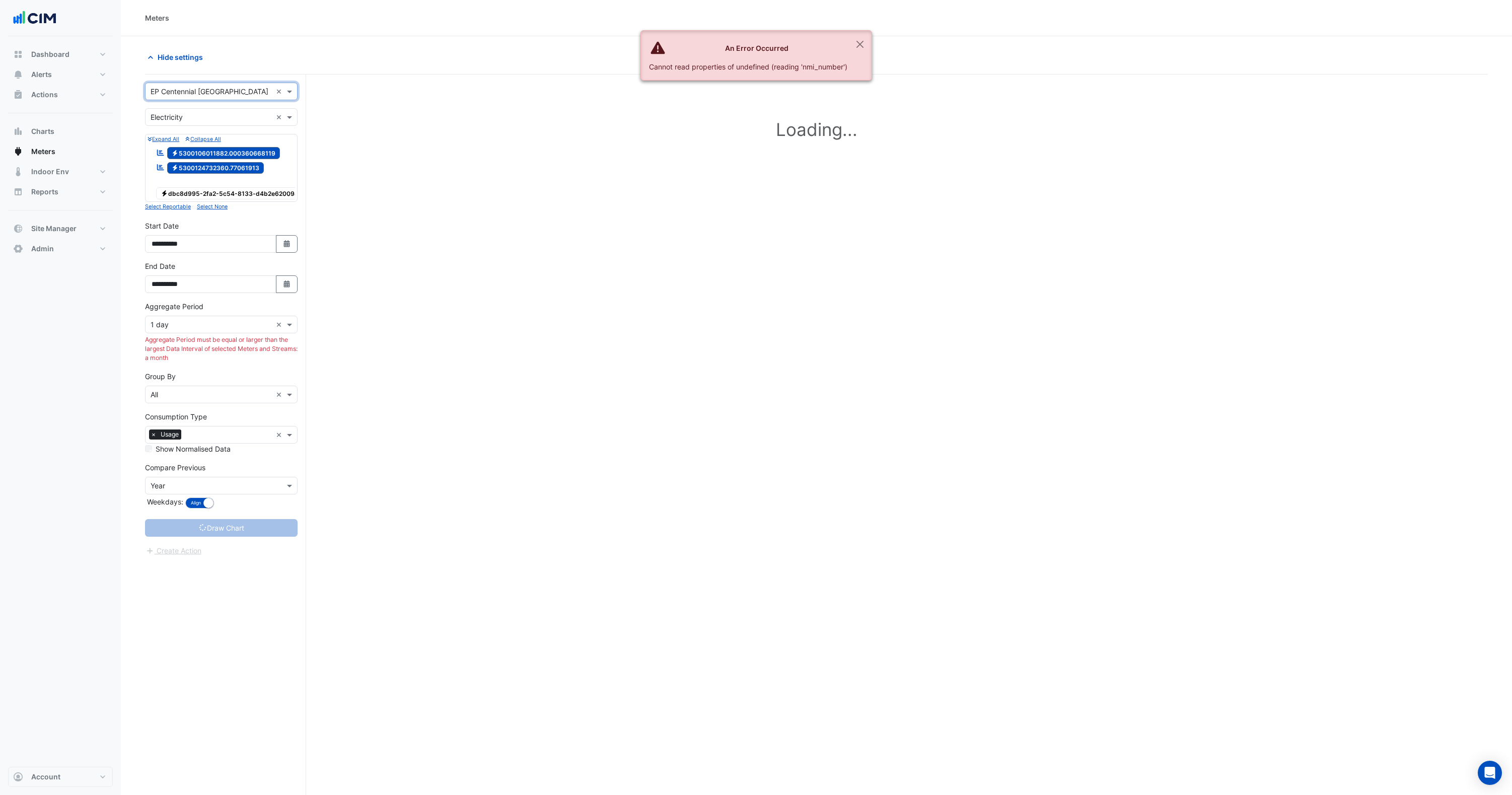
drag, startPoint x: 183, startPoint y: 193, endPoint x: 176, endPoint y: 178, distance: 16.6
click at [183, 193] on span "Electricity dbc8d995-2fa2-5c54-8133-d4b2e620094d" at bounding box center [231, 193] width 151 height 12
click at [191, 168] on span "Electricity 5300124732360.77061913" at bounding box center [215, 168] width 97 height 12
click at [198, 154] on span "Electricity 5300106011882.000360668119" at bounding box center [223, 153] width 113 height 12
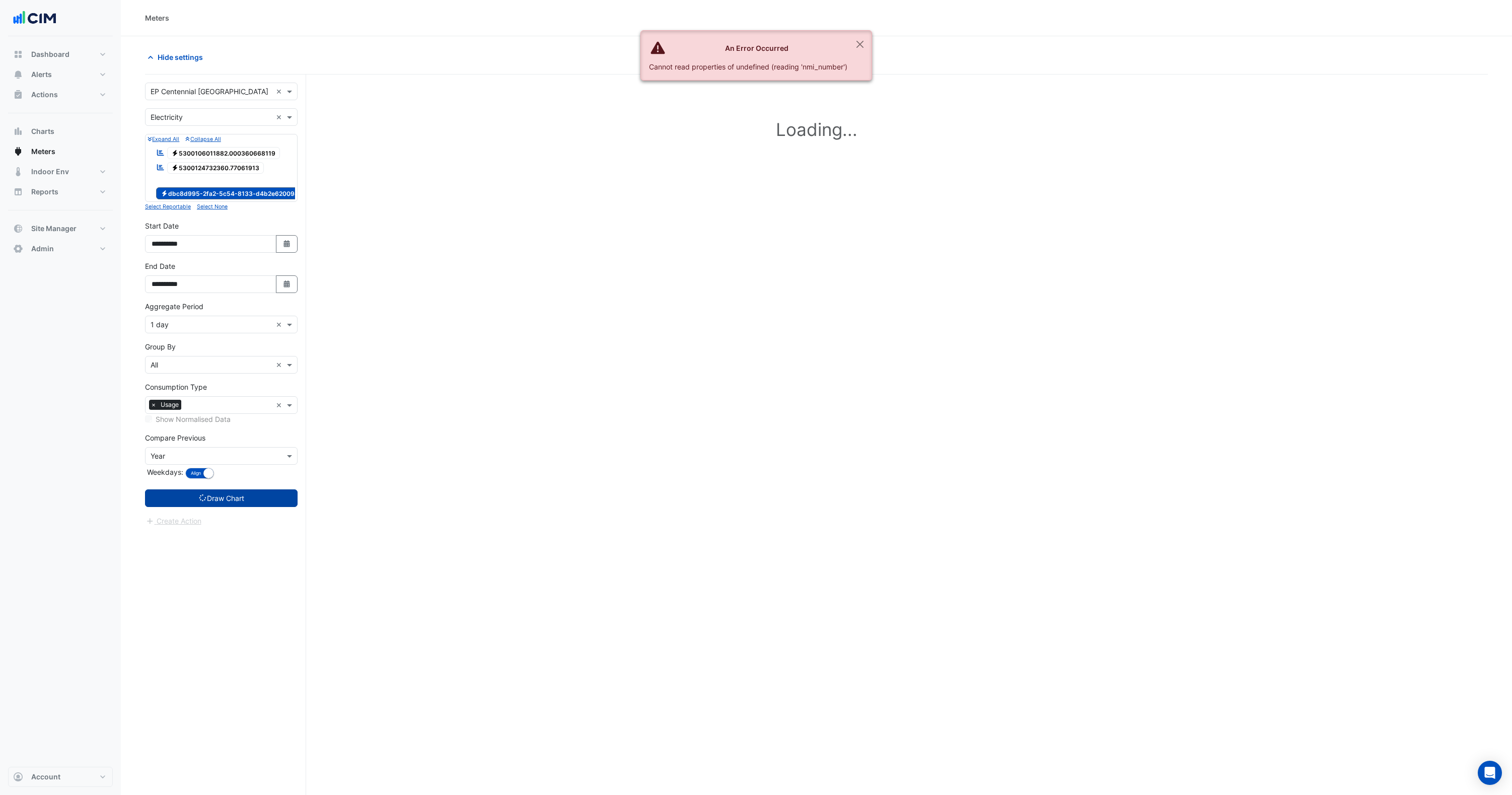
click at [235, 507] on button "Draw Chart" at bounding box center [221, 498] width 152 height 18
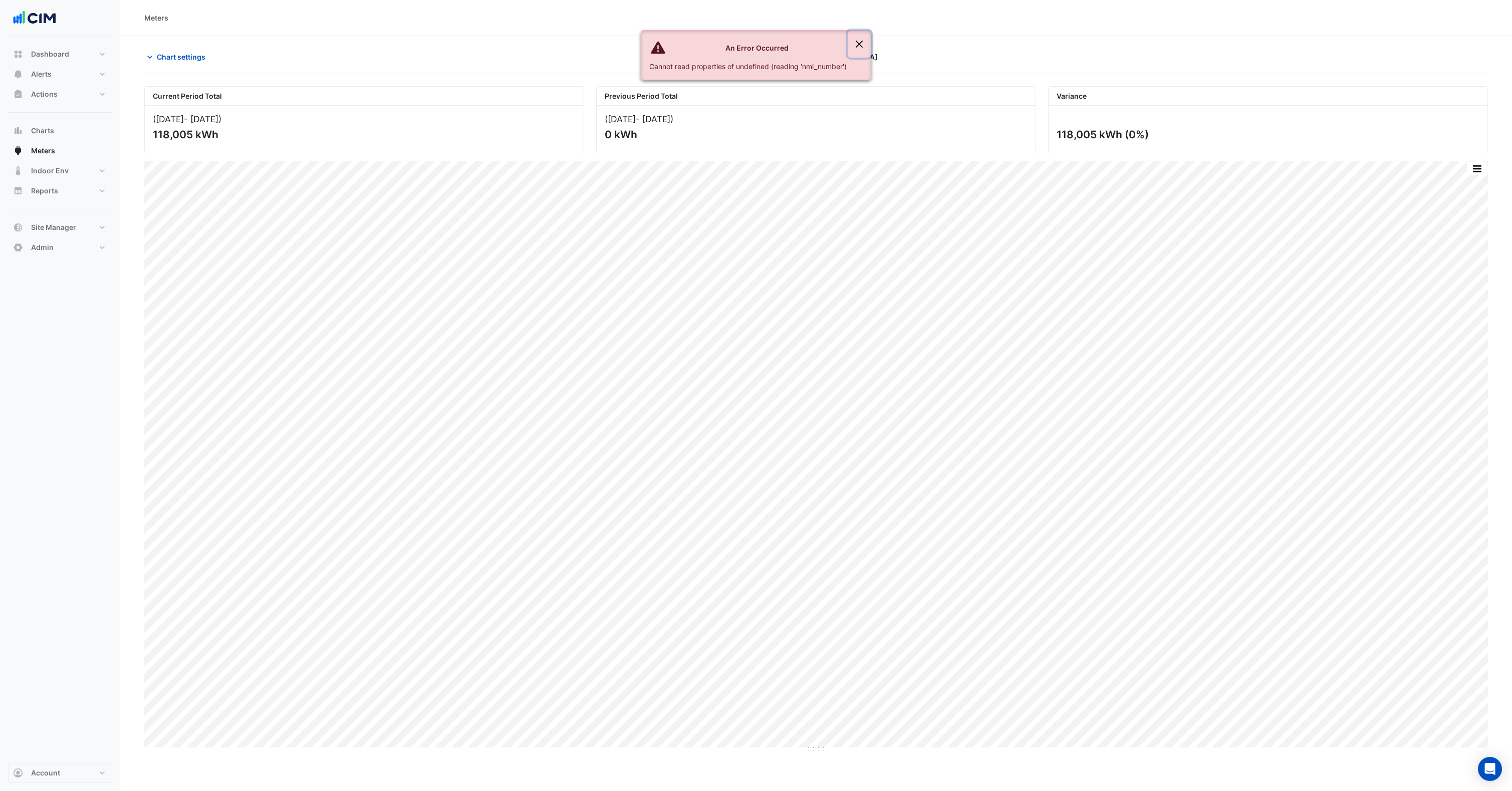
click at [862, 41] on button "Close" at bounding box center [859, 44] width 23 height 27
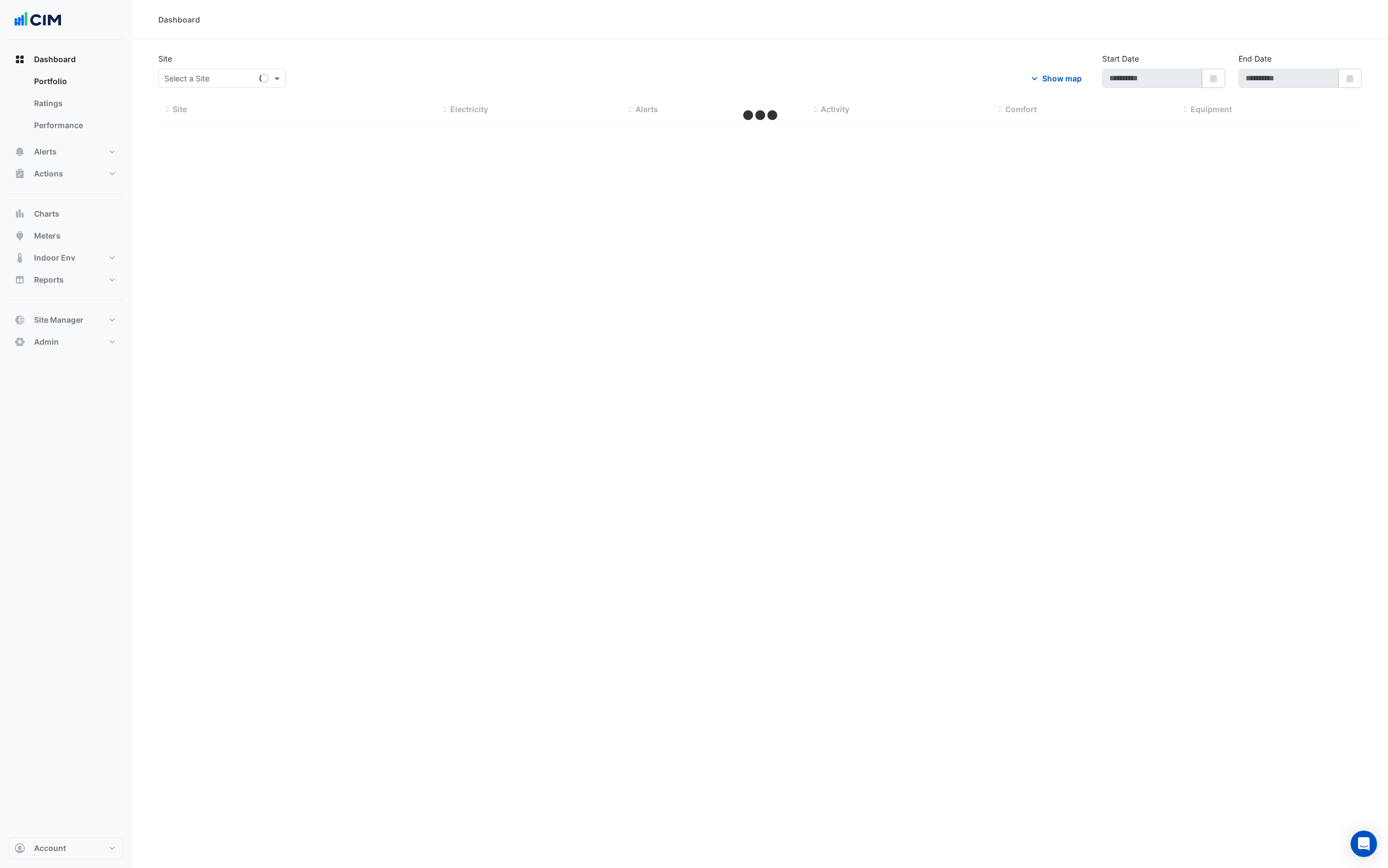
type input "**********"
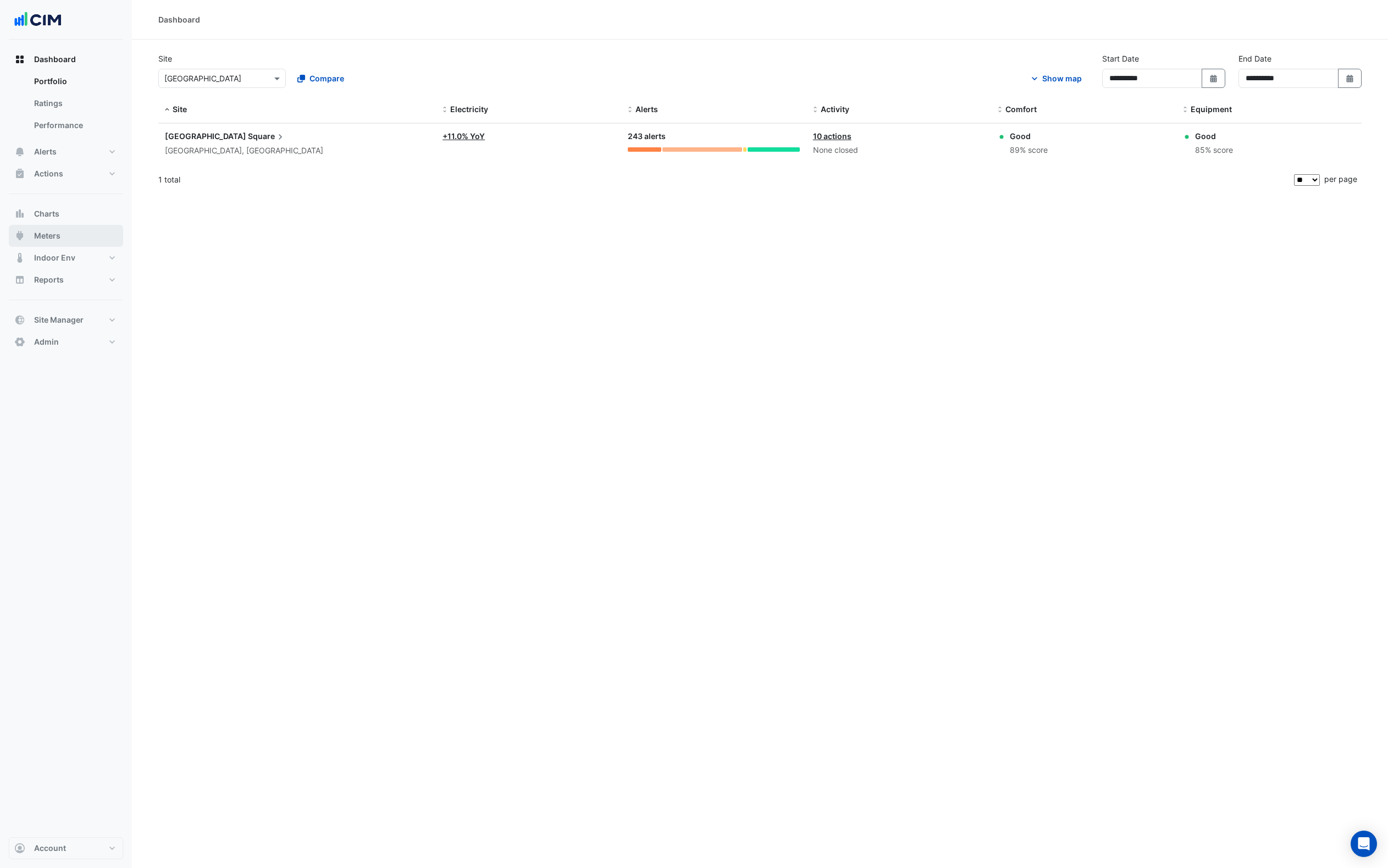
click at [51, 232] on span "Meters" at bounding box center [47, 236] width 26 height 11
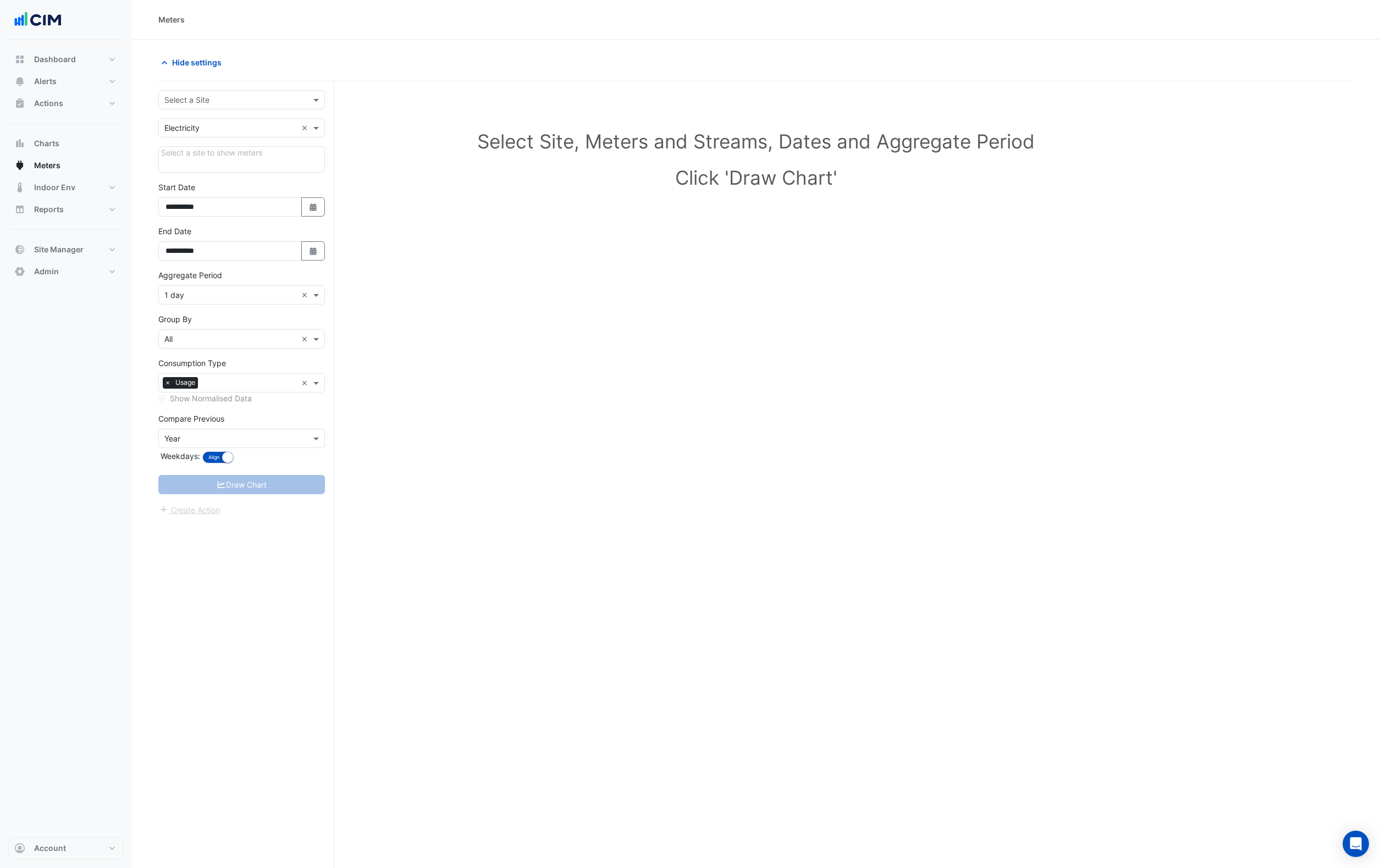
click at [203, 91] on div "Select a Site" at bounding box center [241, 100] width 166 height 19
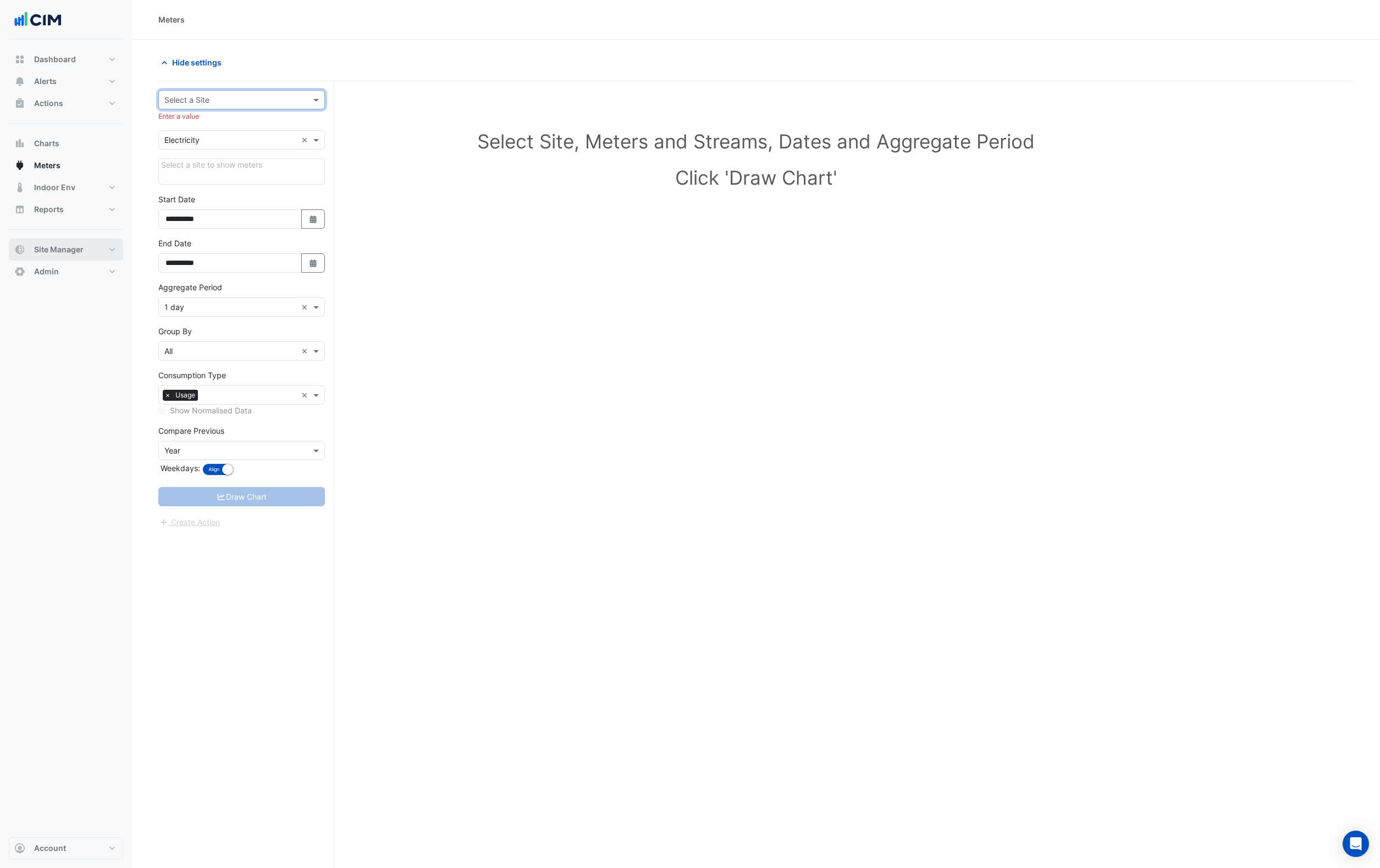
click at [61, 252] on span "Site Manager" at bounding box center [59, 250] width 49 height 11
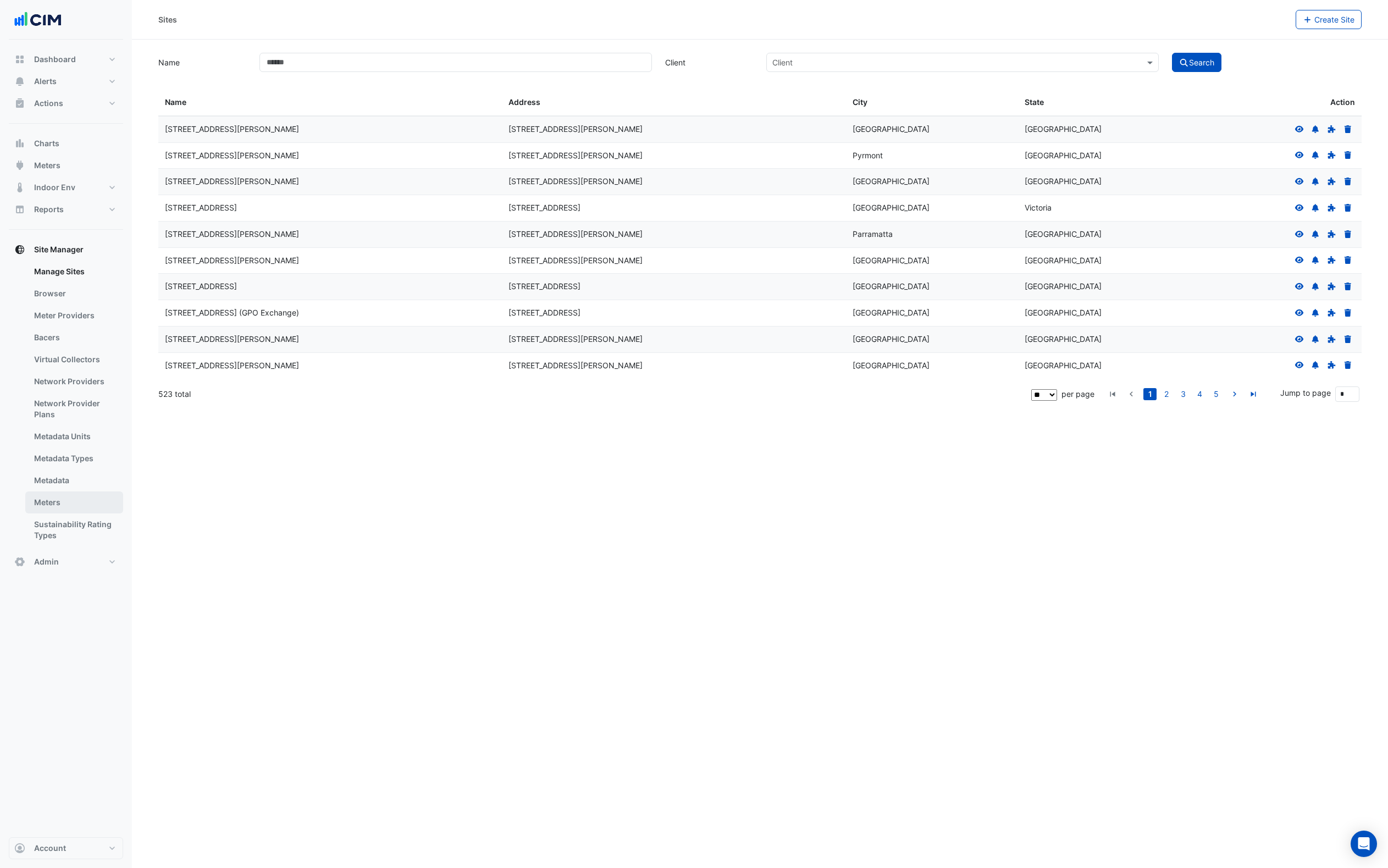
click at [56, 500] on link "Meters" at bounding box center [74, 502] width 98 height 22
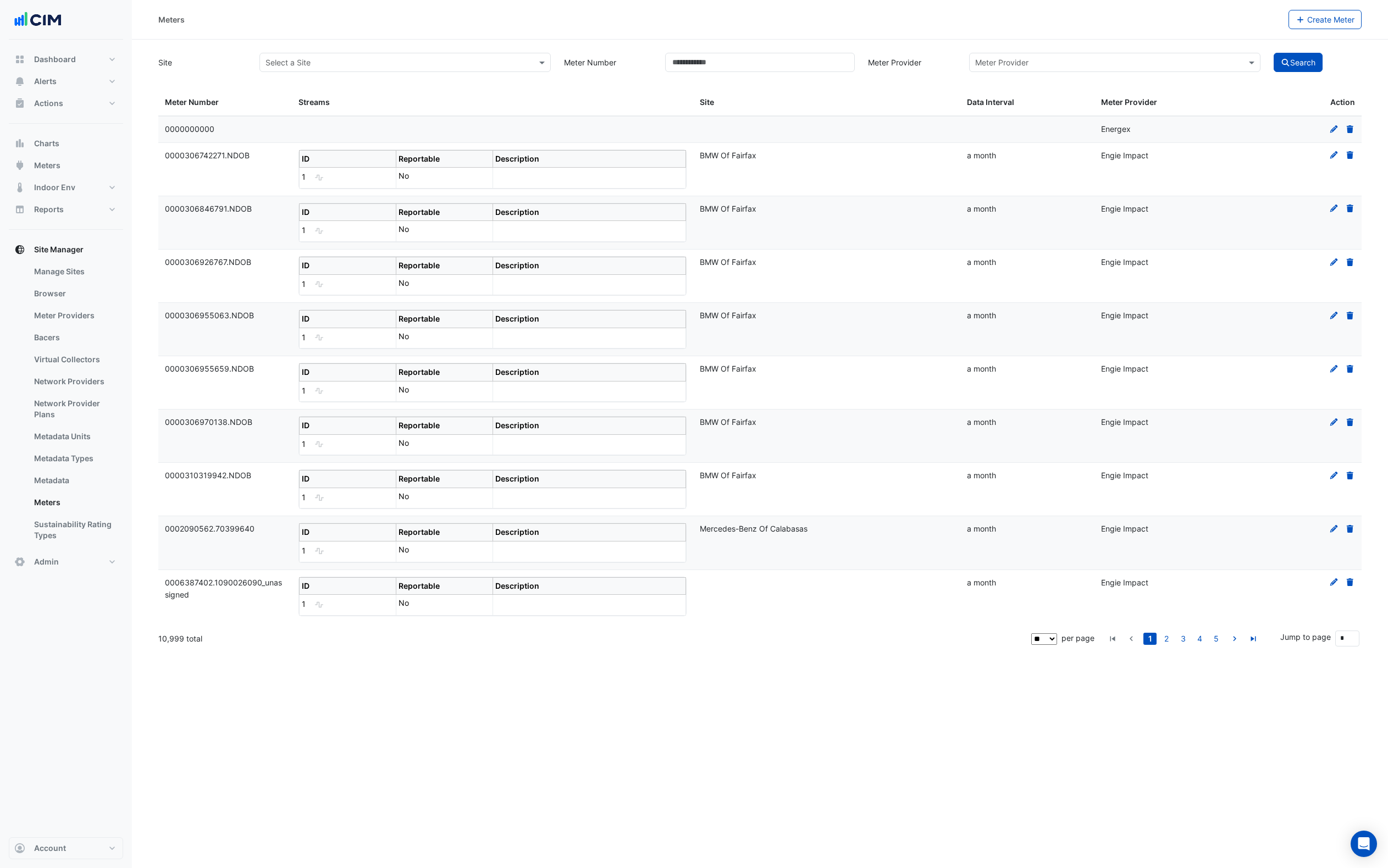
drag, startPoint x: 311, startPoint y: 58, endPoint x: 329, endPoint y: 65, distance: 19.3
click at [311, 58] on input "text" at bounding box center [394, 63] width 256 height 12
type input "******"
drag, startPoint x: 317, startPoint y: 63, endPoint x: 146, endPoint y: 58, distance: 171.1
click at [146, 58] on section "Site Select a Site ****** × No items found Meter Number Meter Provider Meter Pr…" at bounding box center [760, 346] width 1257 height 613
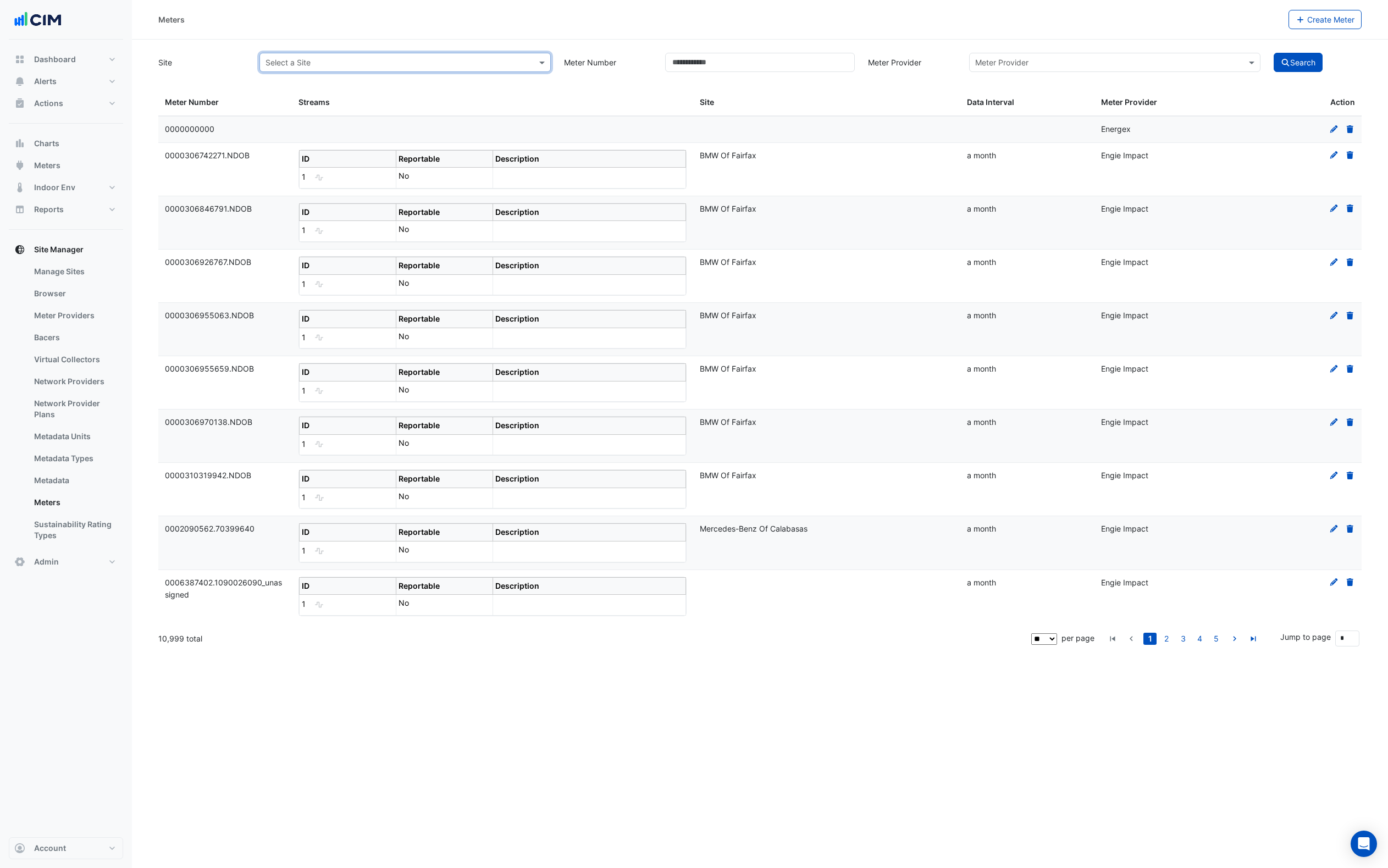
type input "*"
type input "******"
drag, startPoint x: 343, startPoint y: 65, endPoint x: 197, endPoint y: 65, distance: 146.0
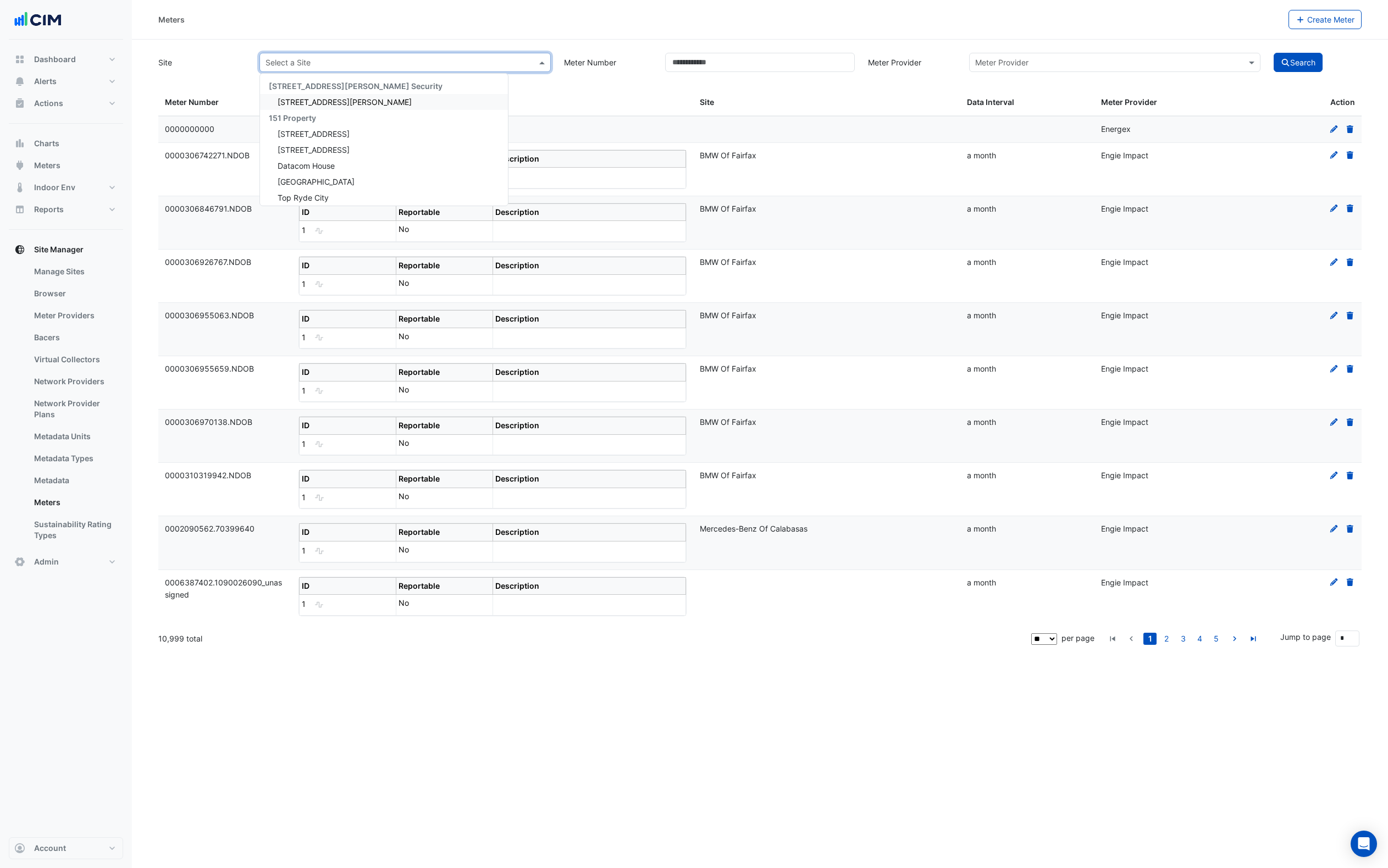
click at [197, 65] on div "Site Select a Site 141 Walker Street Security 141 Walker Street 151 Property 1 …" at bounding box center [760, 61] width 1217 height 22
click at [327, 75] on form "Site Select a Site Meter Number Meter Provider Meter Provider Search Meter Numb…" at bounding box center [760, 352] width 1203 height 602
click at [321, 65] on input "text" at bounding box center [394, 63] width 256 height 12
type input "*"
click at [1040, 60] on input "text" at bounding box center [1104, 63] width 256 height 12
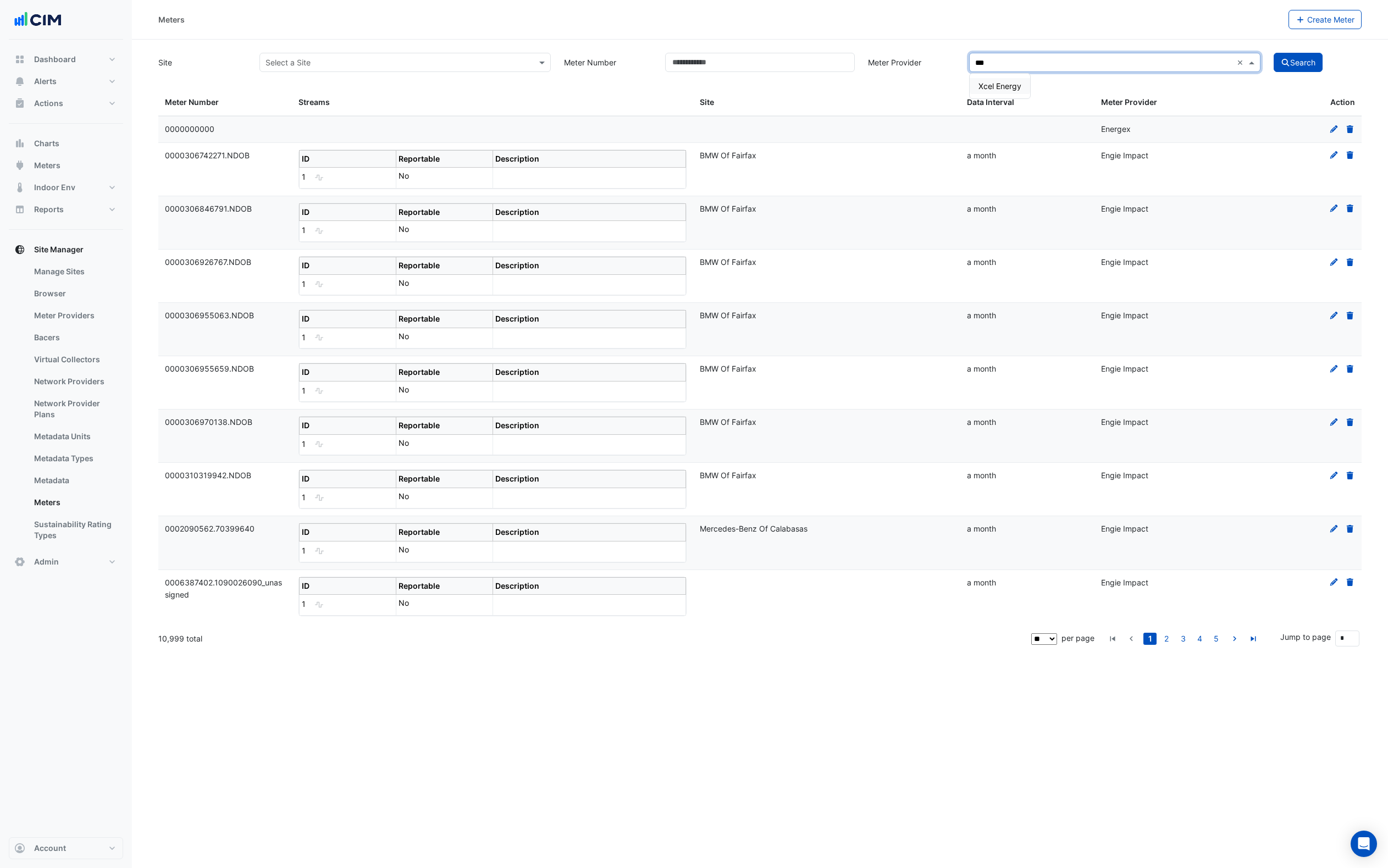
type input "****"
click at [1009, 85] on span "Xcel Energy" at bounding box center [1000, 86] width 43 height 10
click at [1282, 66] on icon "submit" at bounding box center [1286, 63] width 10 height 8
